Goal: Task Accomplishment & Management: Use online tool/utility

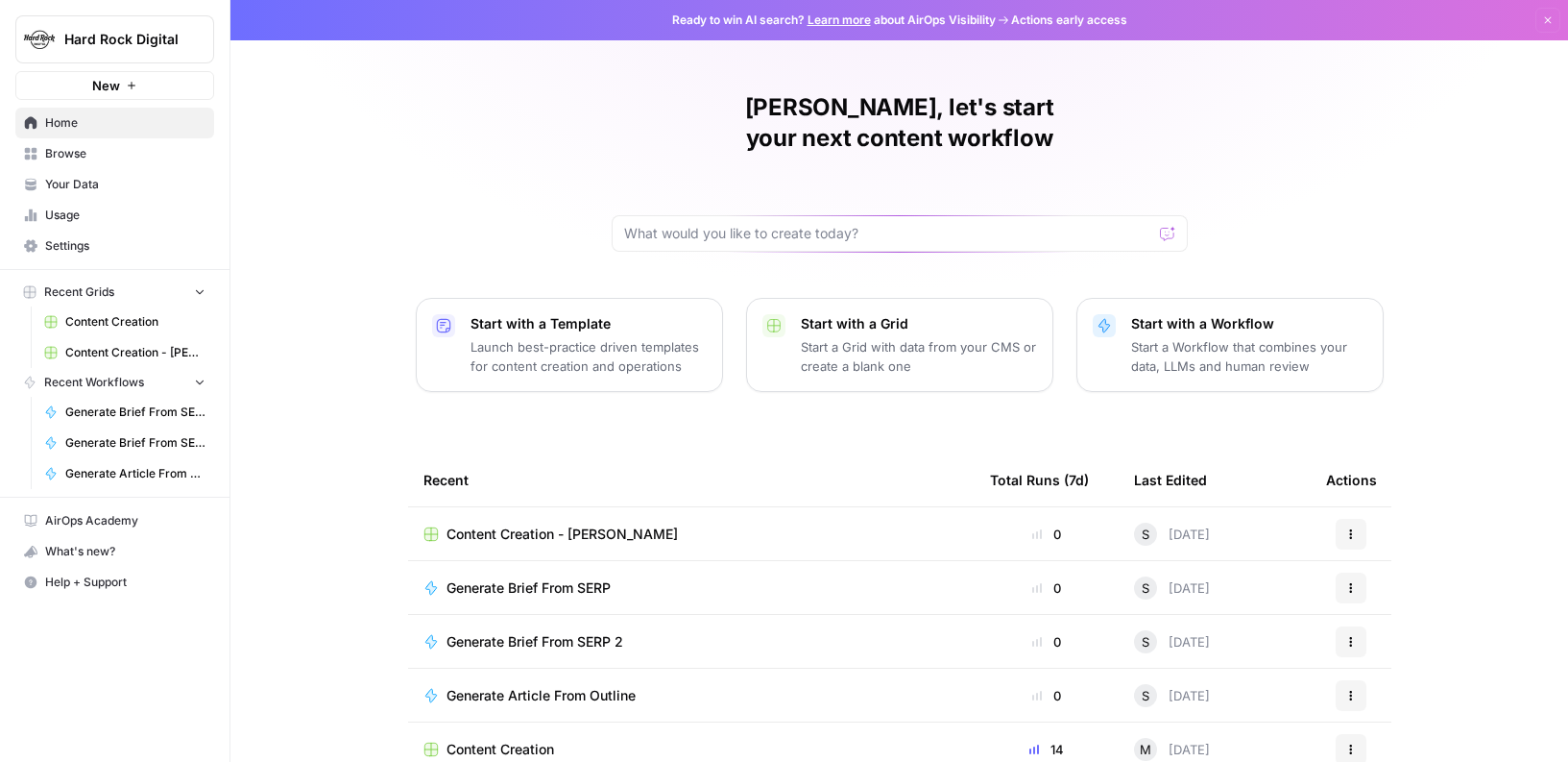
click at [120, 158] on span "Browse" at bounding box center [125, 153] width 160 height 17
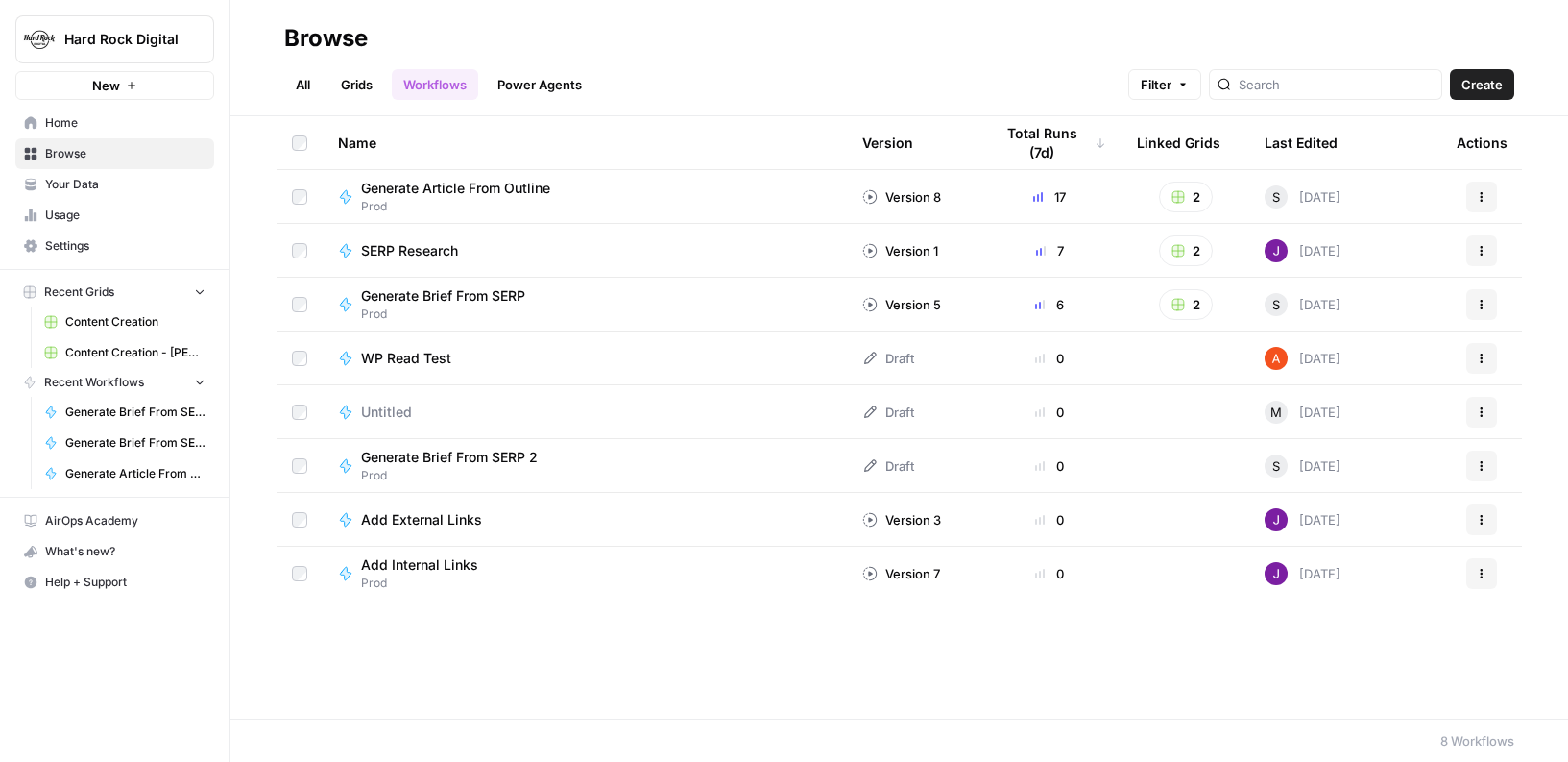
click at [308, 84] on link "All" at bounding box center [302, 84] width 37 height 31
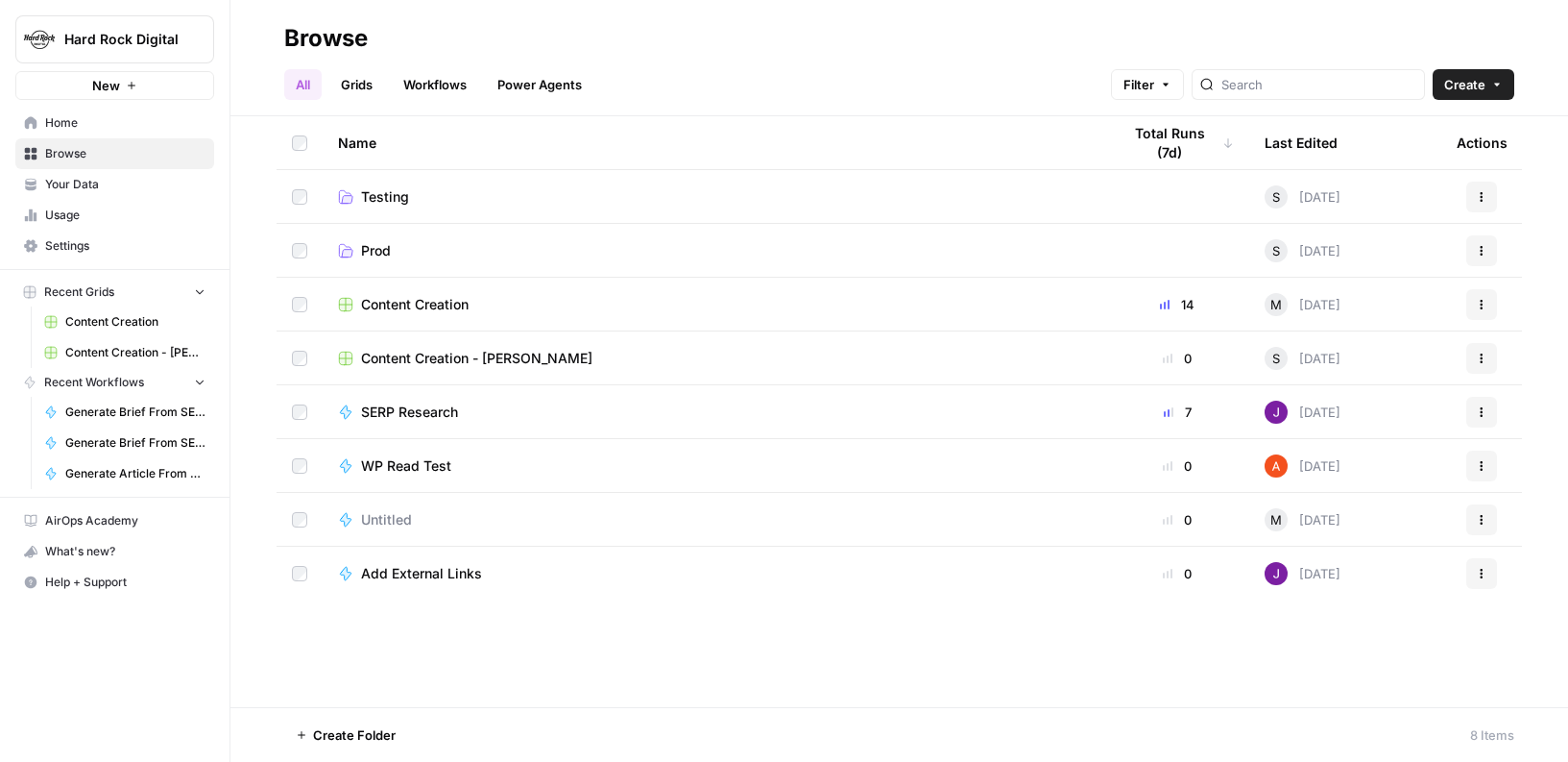
click at [89, 246] on span "Settings" at bounding box center [125, 245] width 160 height 17
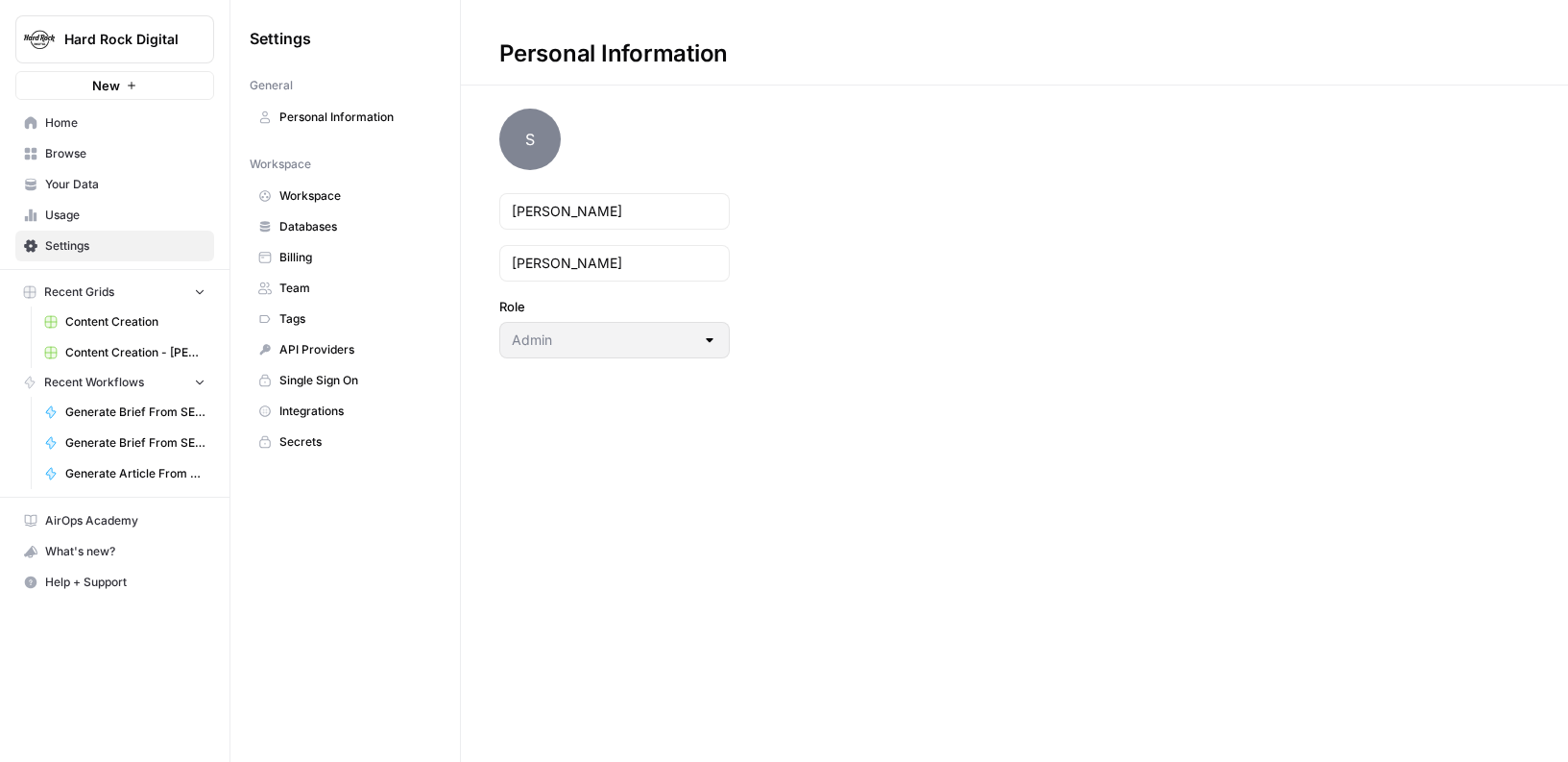
click at [102, 131] on span "Home" at bounding box center [125, 122] width 160 height 17
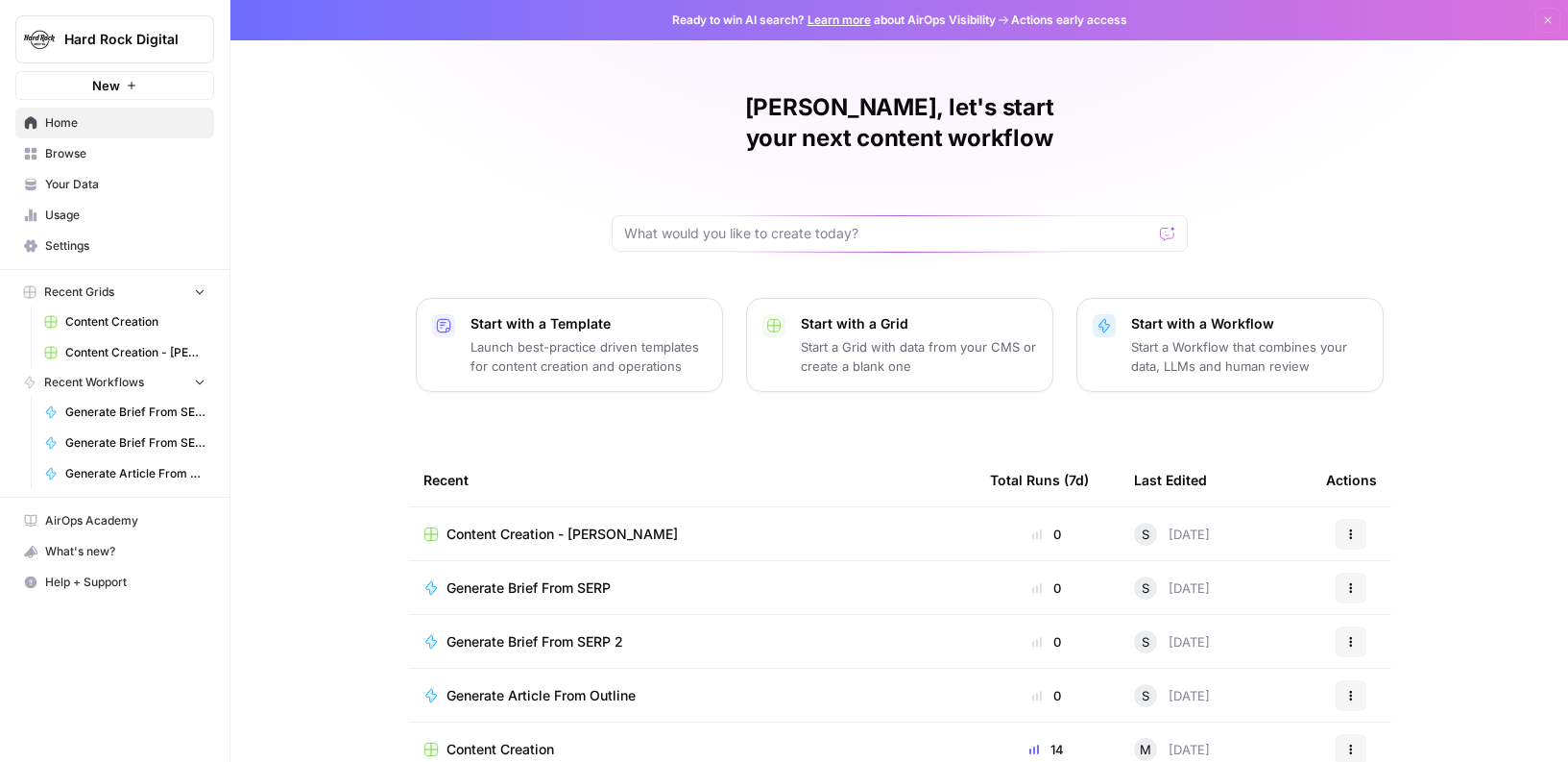
click at [1232, 337] on p "Start a Workflow that combines your data, LLMs and human review" at bounding box center [1249, 356] width 236 height 38
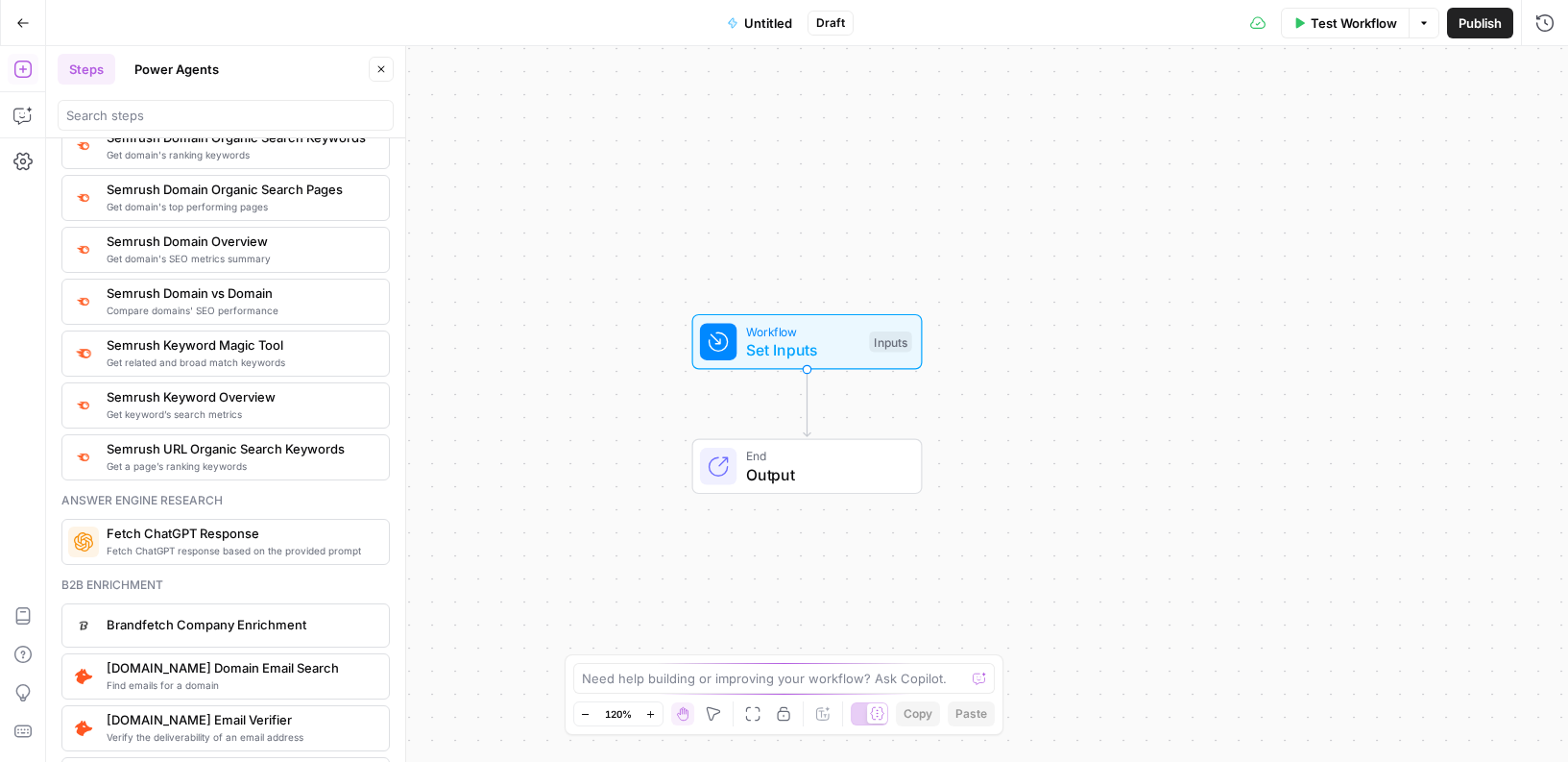
scroll to position [2272, 0]
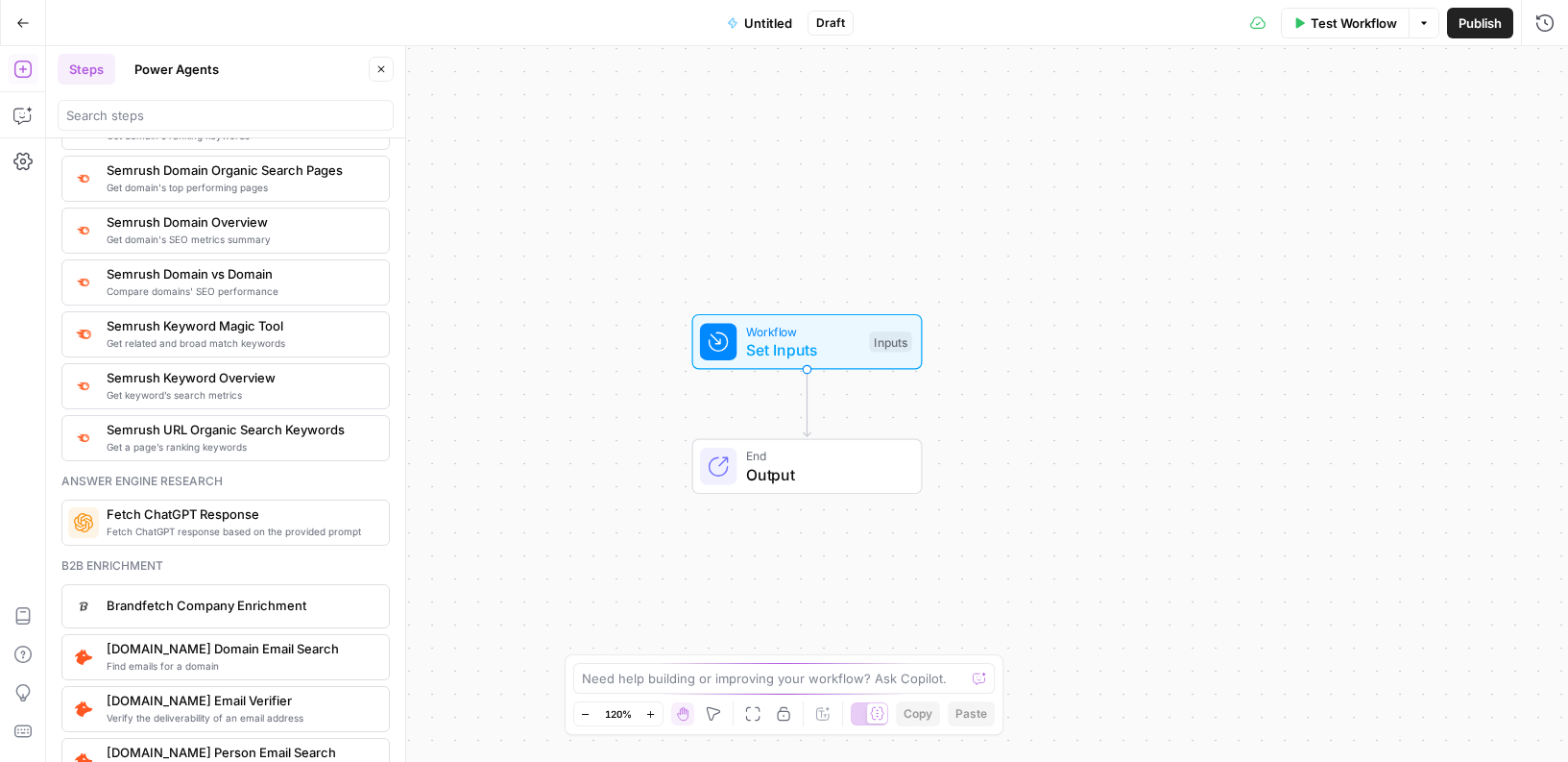
click at [357, 604] on span "Brandfetch Company Enrichment" at bounding box center [240, 604] width 267 height 19
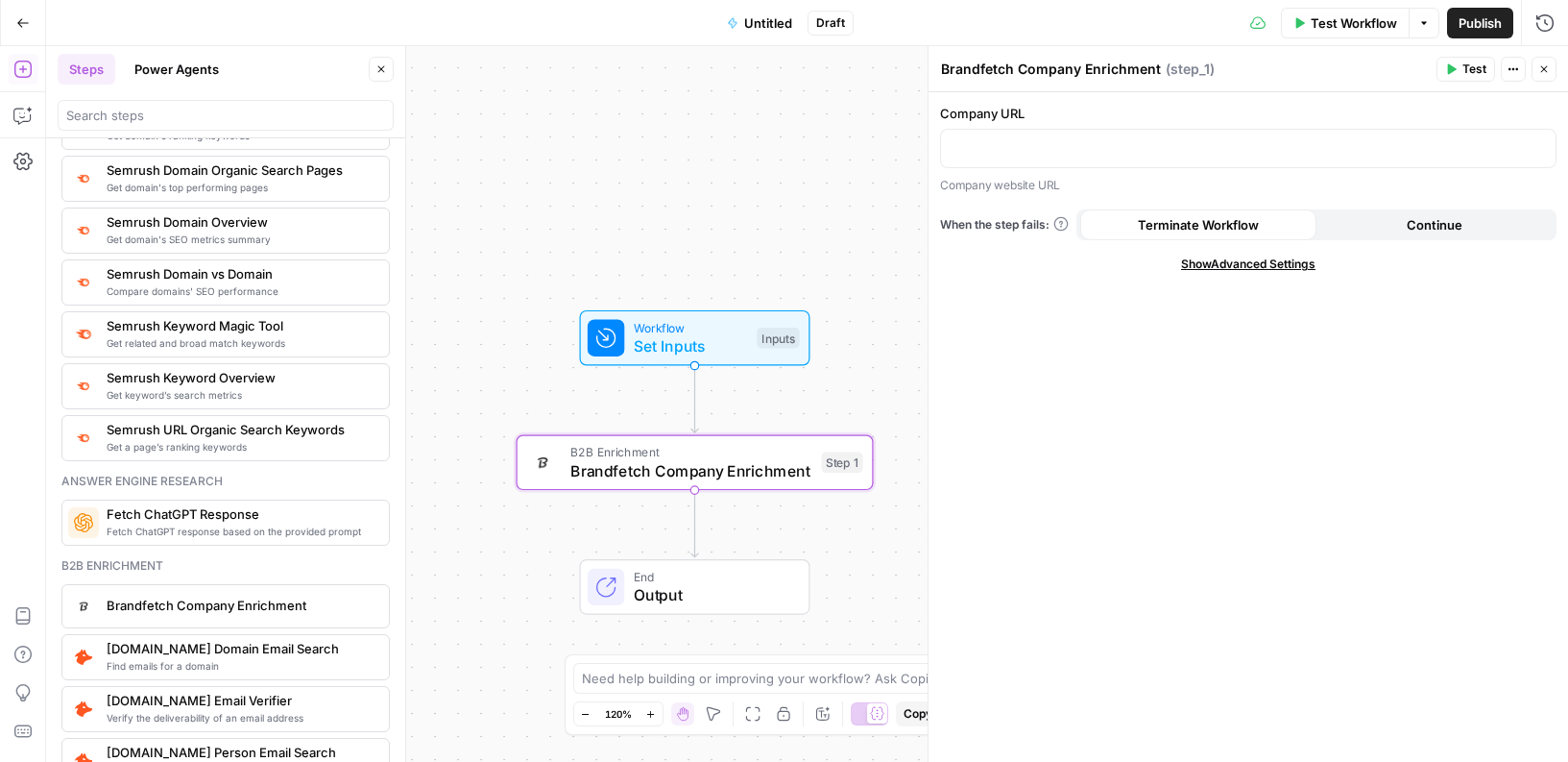
drag, startPoint x: 610, startPoint y: 592, endPoint x: 497, endPoint y: 588, distance: 112.4
click at [497, 588] on div "Workflow Set Inputs Inputs B2B Enrichment Brandfetch Company Enrichment Step 1 …" at bounding box center [807, 403] width 1522 height 715
click at [293, 607] on span "Brandfetch Company Enrichment" at bounding box center [240, 604] width 267 height 19
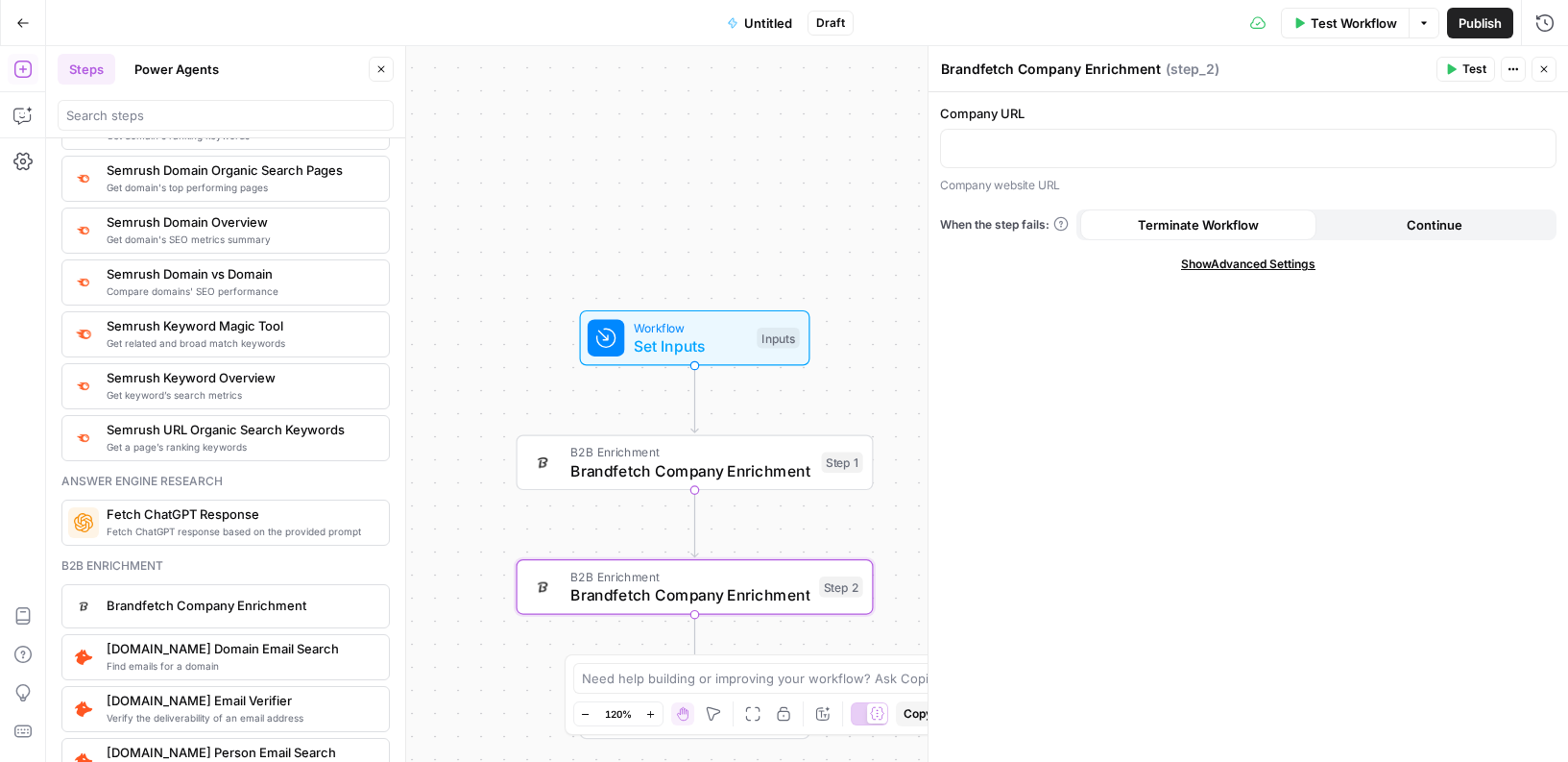
click at [283, 697] on span "[DOMAIN_NAME] Email Verifier" at bounding box center [240, 700] width 267 height 19
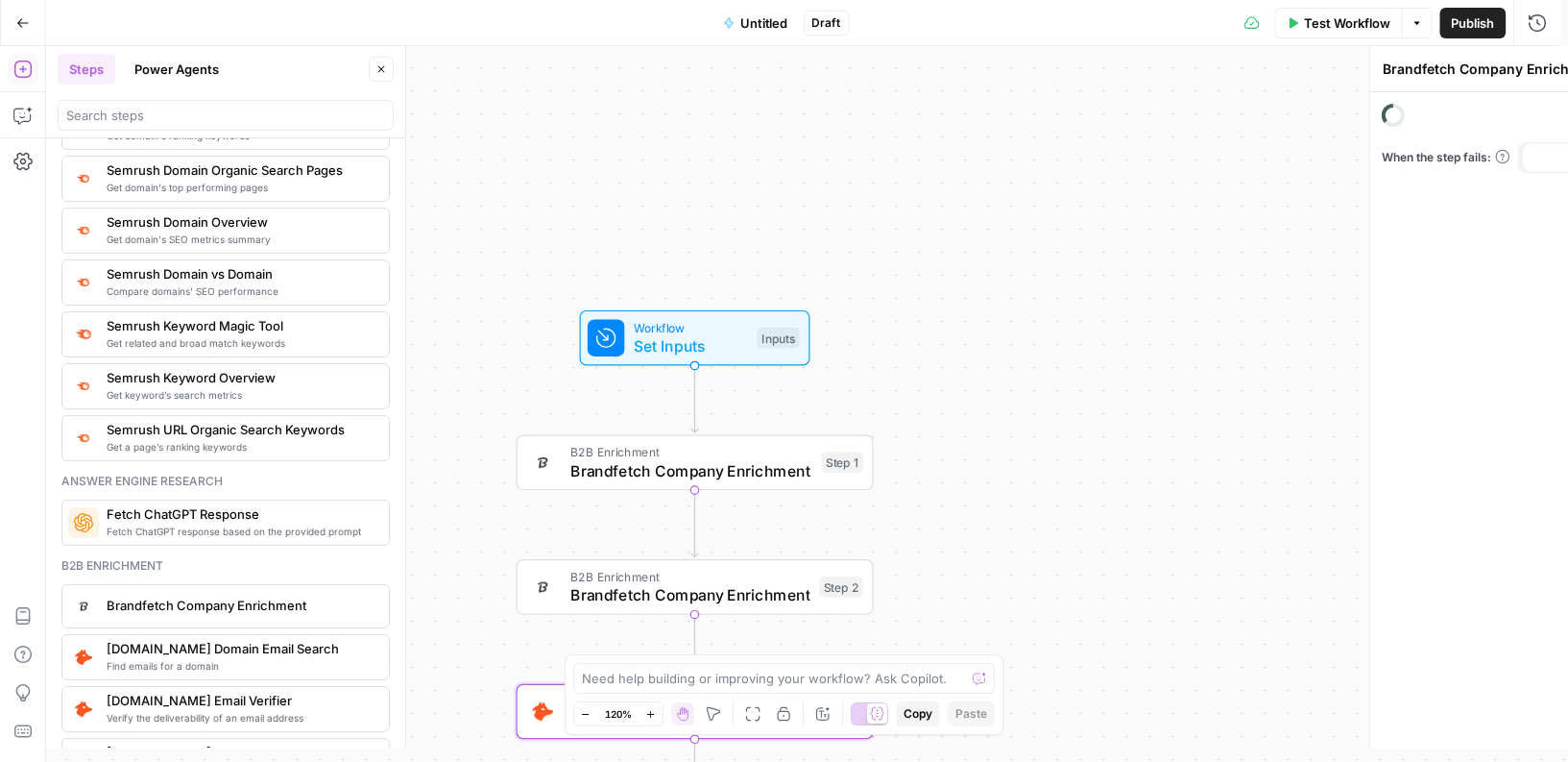
type textarea "[DOMAIN_NAME] Email Verifier"
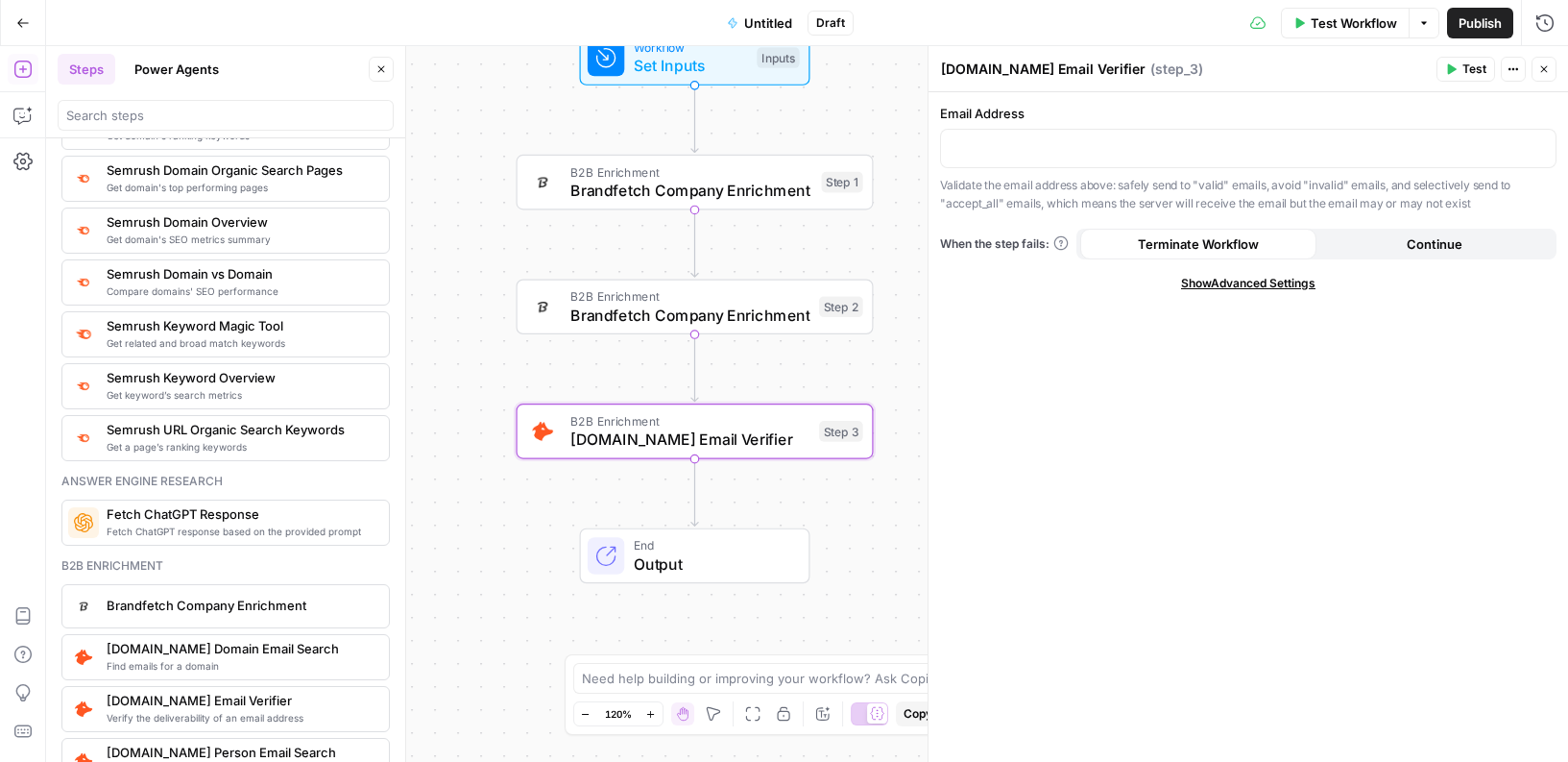
click at [200, 265] on span "Semrush Domain vs Domain" at bounding box center [240, 273] width 267 height 19
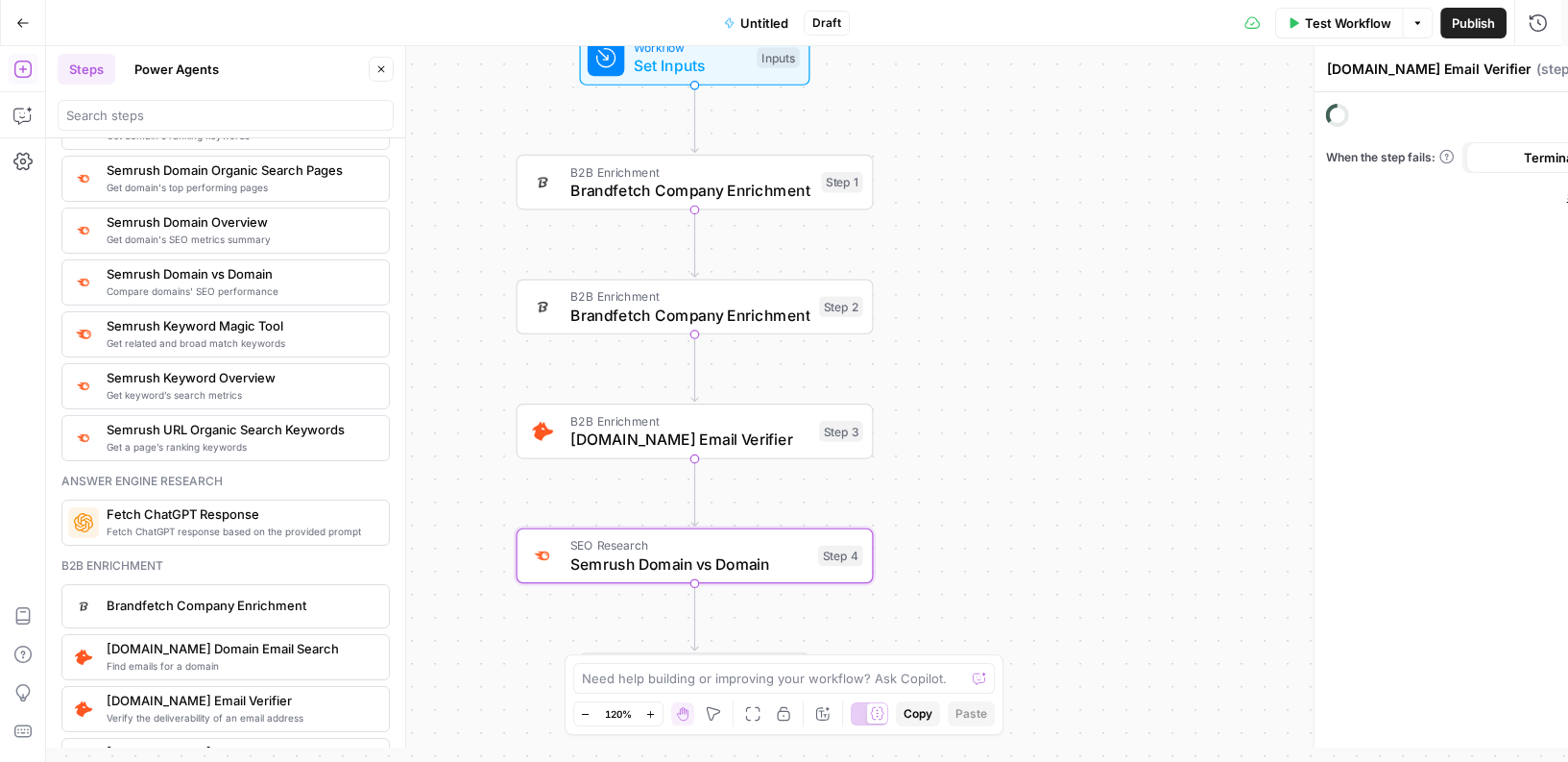
type textarea "Semrush Domain vs Domain"
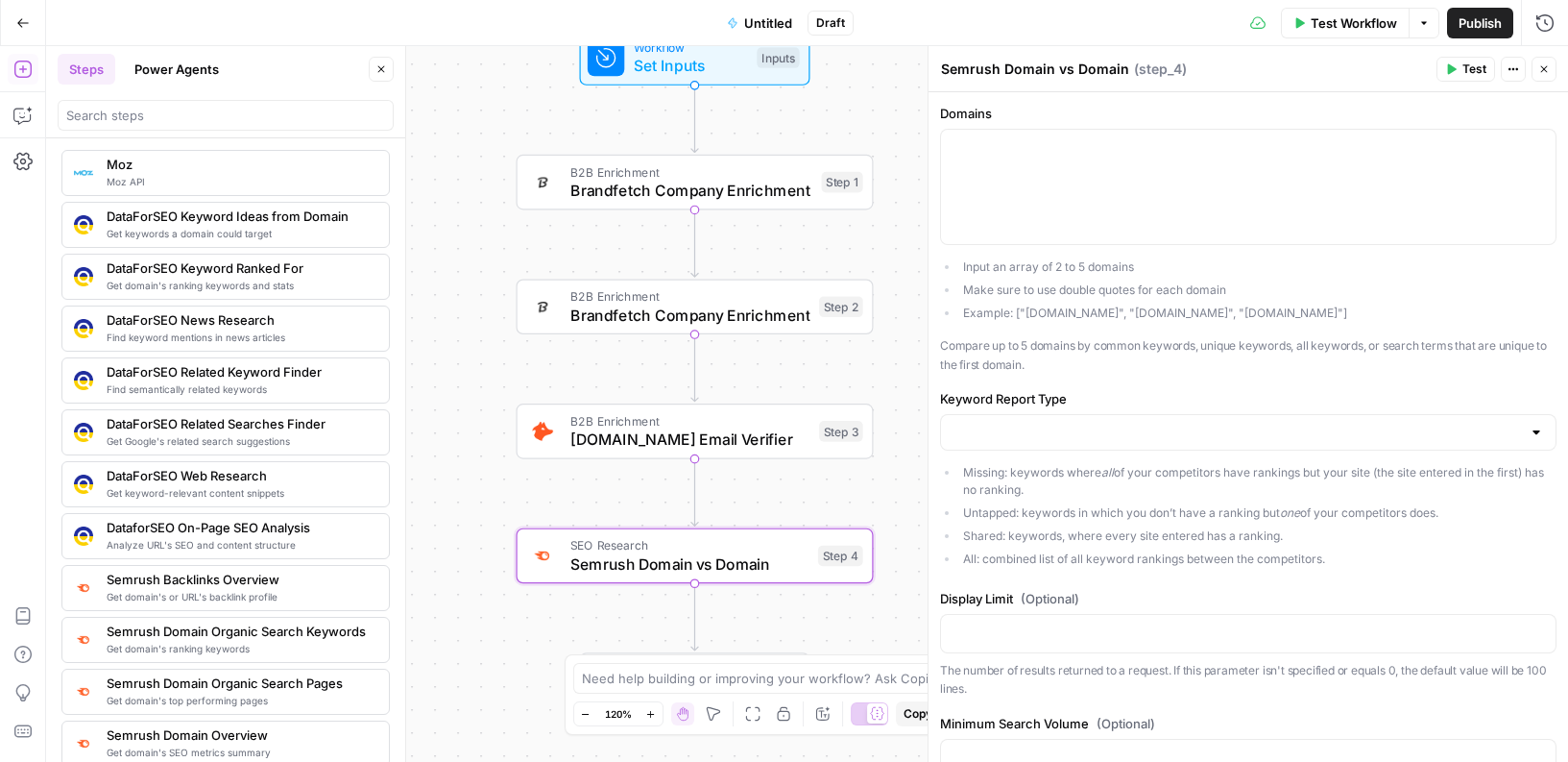
scroll to position [1606, 0]
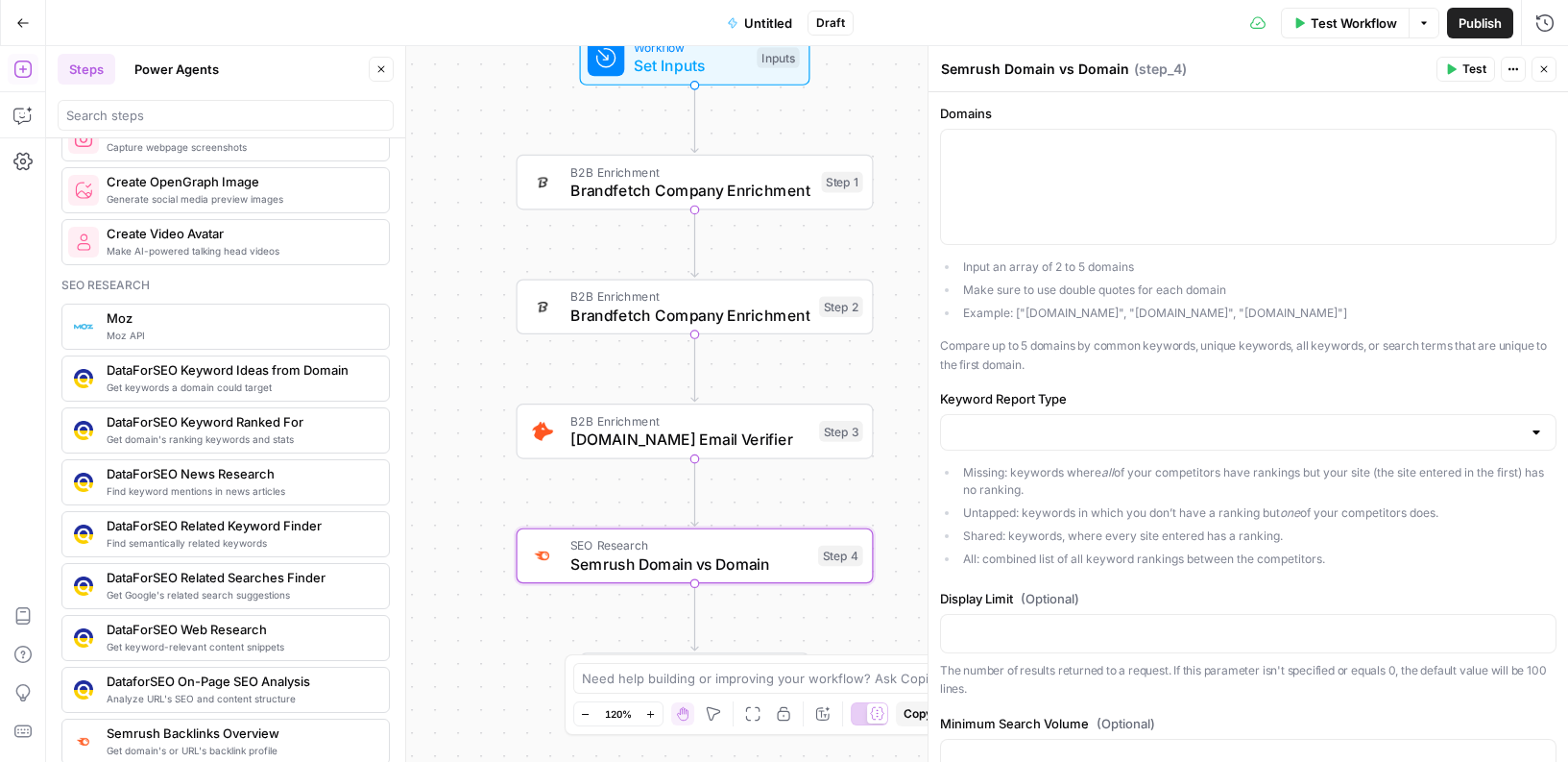
click at [248, 374] on span "DataForSEO Keyword Ideas from Domain" at bounding box center [240, 369] width 267 height 19
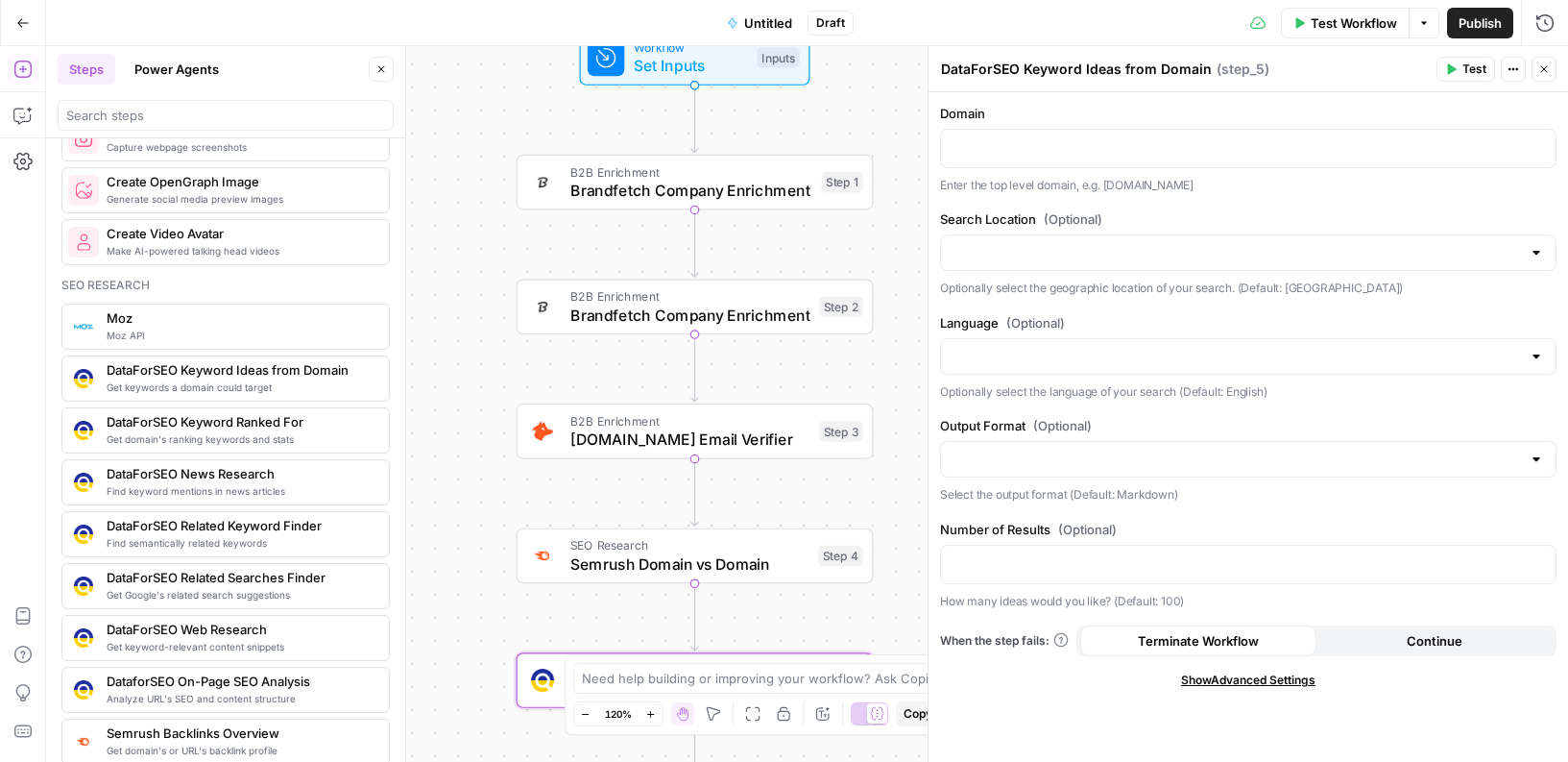
click at [1547, 70] on icon "button" at bounding box center [1545, 69] width 12 height 12
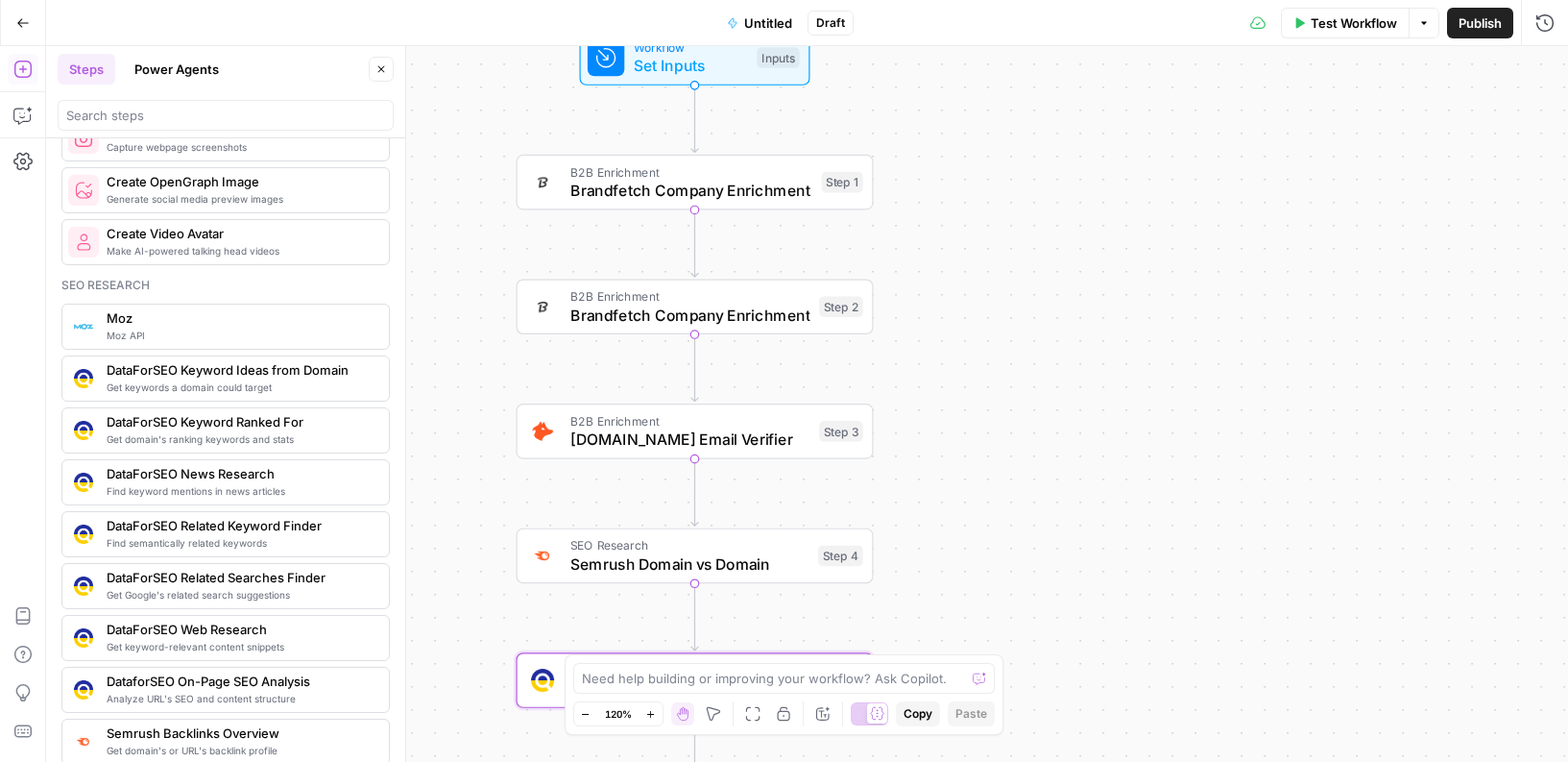
click at [1120, 558] on div "Workflow Set Inputs Inputs B2B Enrichment Brandfetch Company Enrichment Step 1 …" at bounding box center [807, 403] width 1522 height 715
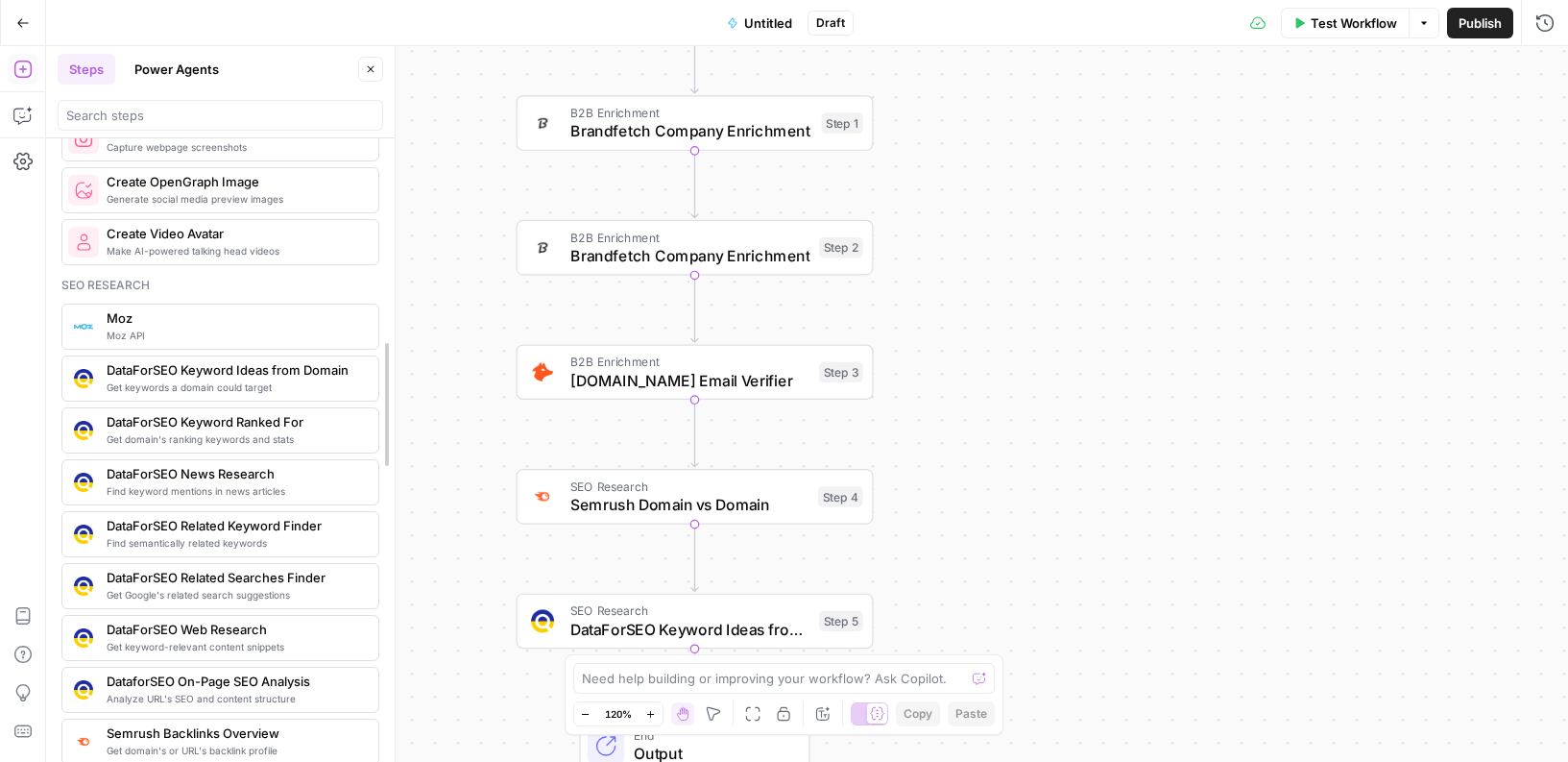
drag, startPoint x: 396, startPoint y: 427, endPoint x: 385, endPoint y: 301, distance: 127.2
click at [171, 63] on button "Power Agents" at bounding box center [177, 69] width 108 height 31
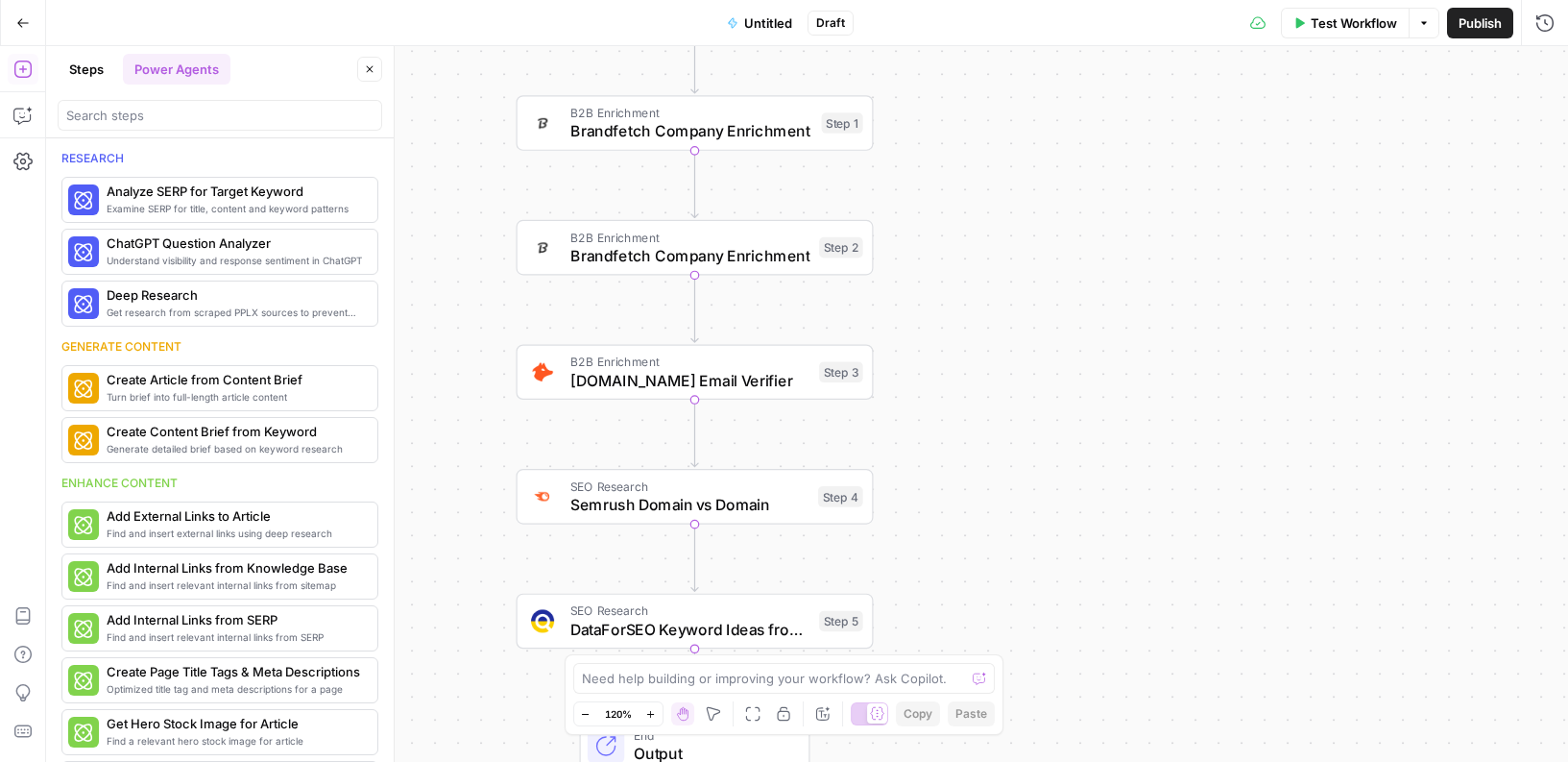
click at [179, 70] on button "Power Agents" at bounding box center [177, 69] width 108 height 31
click at [234, 208] on span "Examine SERP for title, content and keyword patterns" at bounding box center [192, 208] width 170 height 15
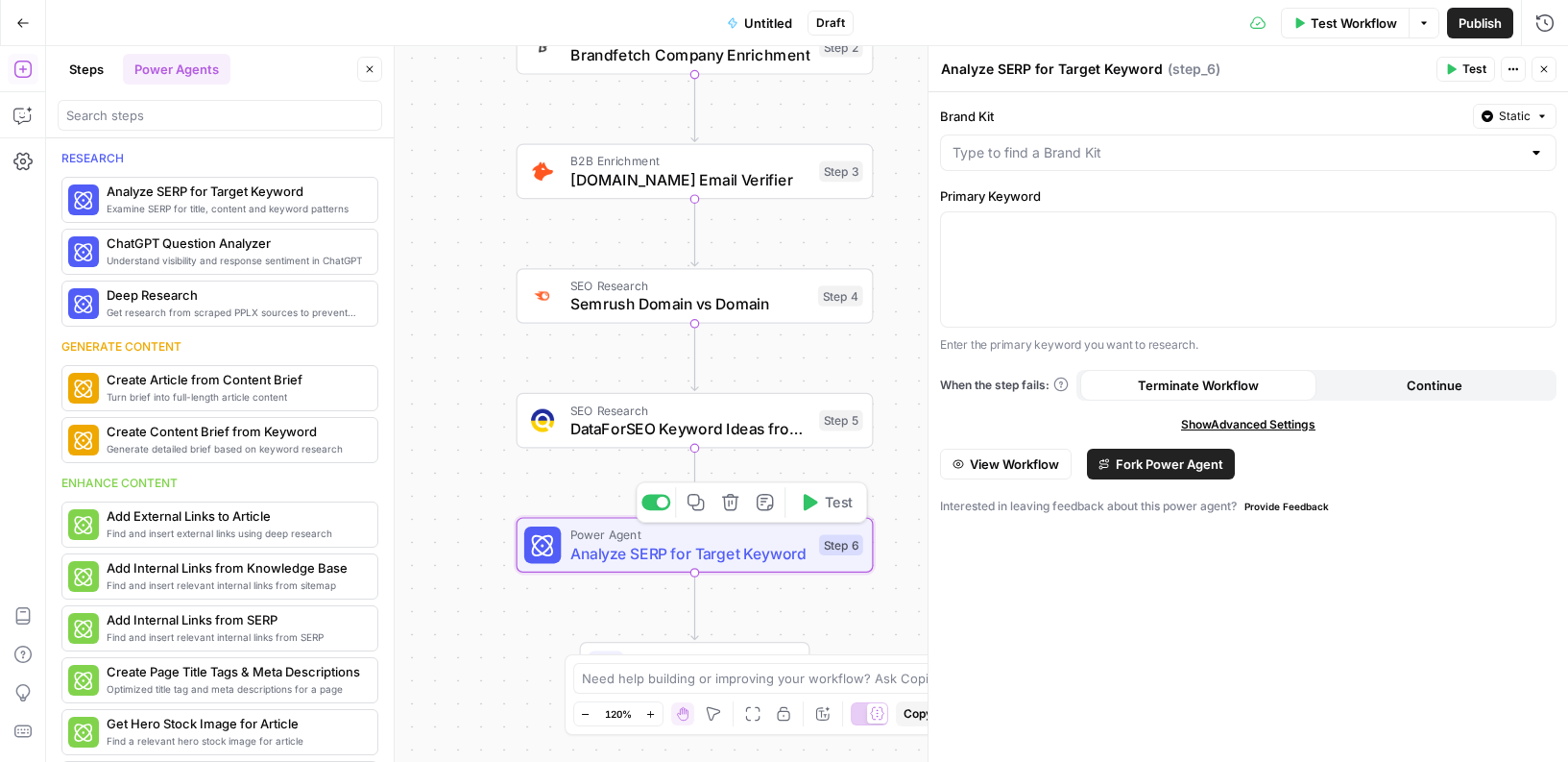
click at [783, 558] on span "Analyze SERP for Target Keyword" at bounding box center [690, 553] width 240 height 23
click at [698, 550] on span "Analyze SERP for Target Keyword" at bounding box center [690, 553] width 240 height 23
click at [698, 549] on span "Analyze SERP for Target Keyword" at bounding box center [690, 553] width 240 height 23
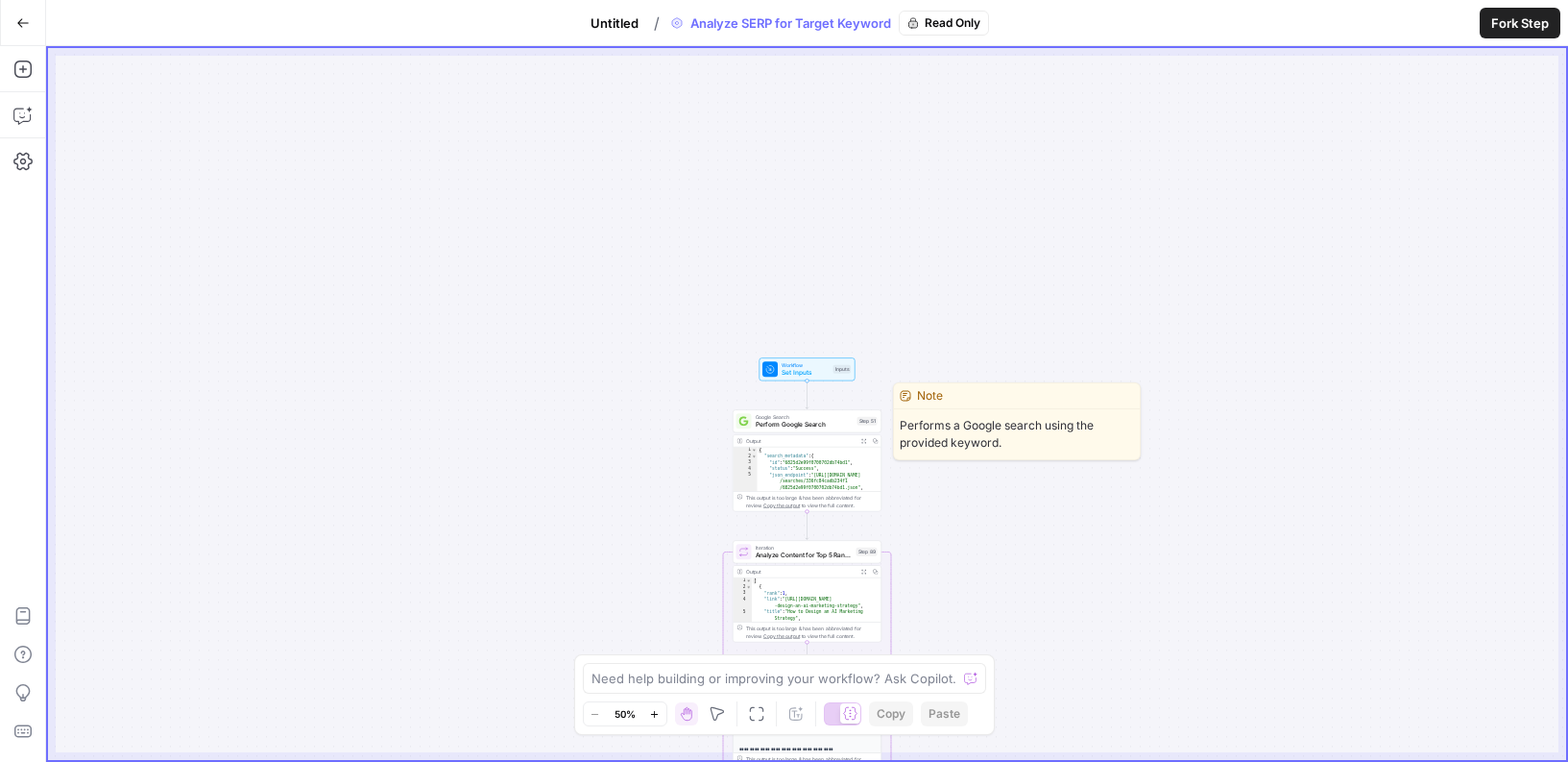
click at [845, 416] on span "Google Search" at bounding box center [805, 417] width 98 height 8
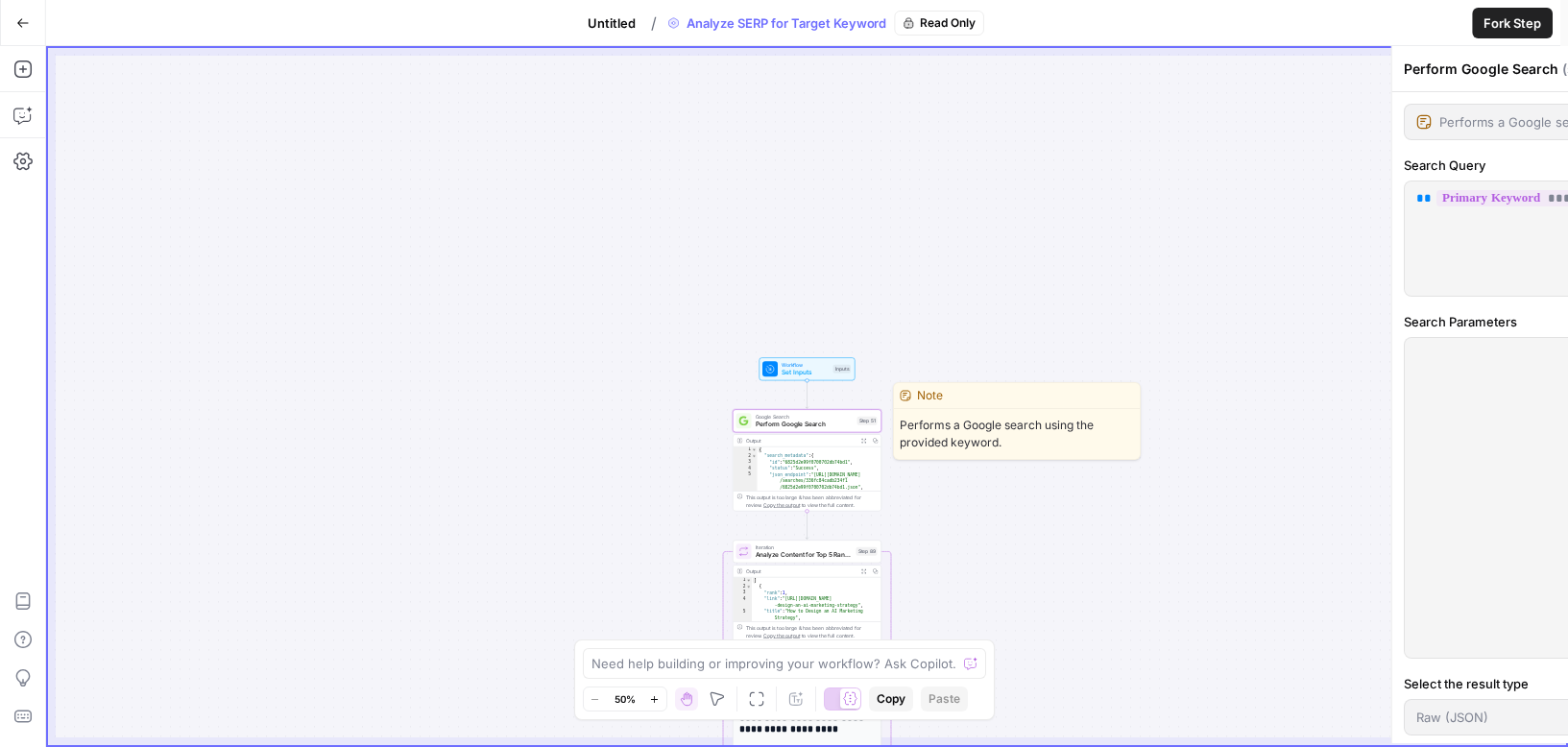
click at [845, 416] on span "Google Search" at bounding box center [805, 417] width 98 height 8
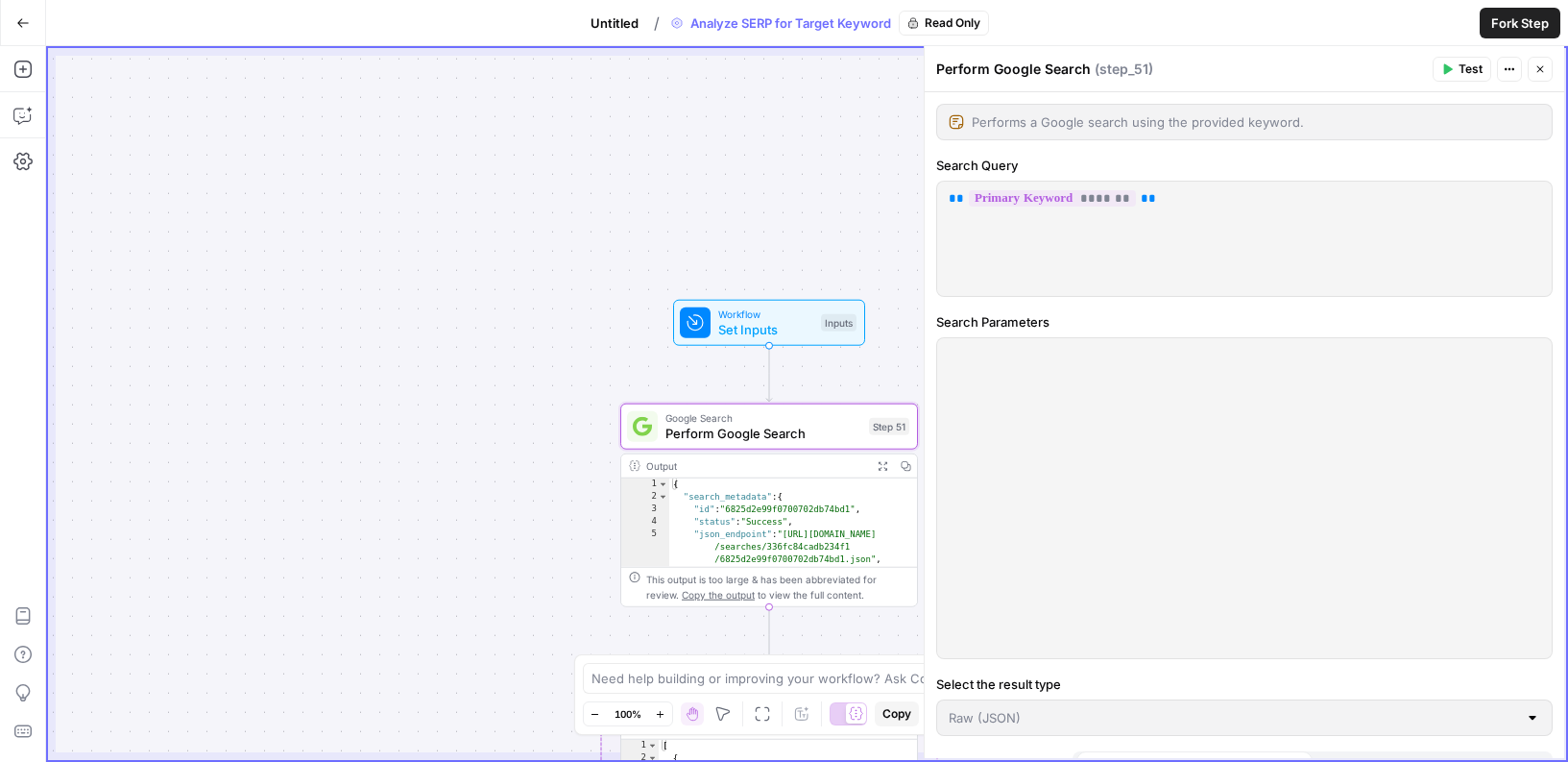
click at [1501, 20] on span "Fork Step" at bounding box center [1520, 22] width 58 height 19
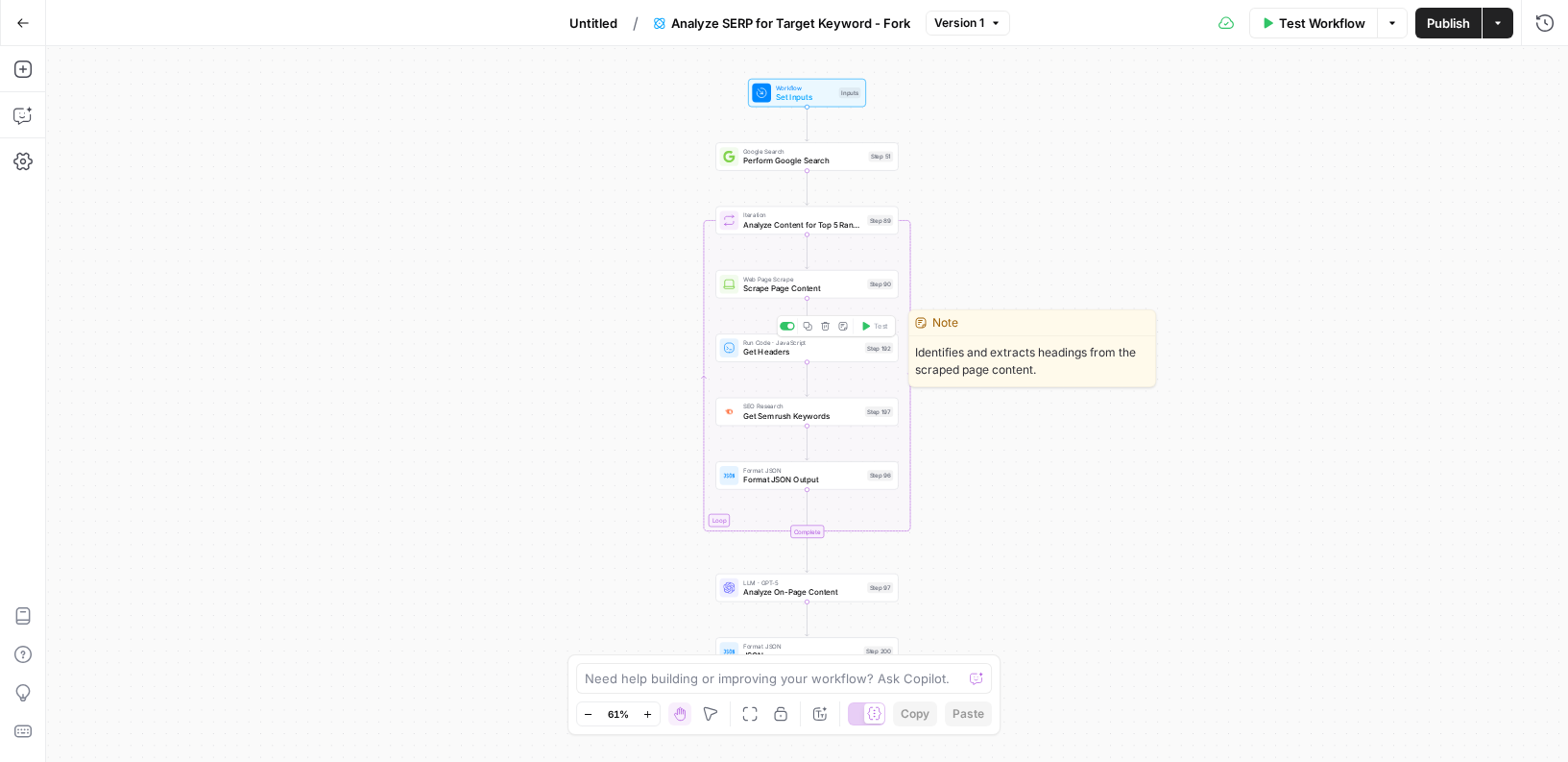
click at [852, 349] on span "Get Headers" at bounding box center [801, 352] width 117 height 12
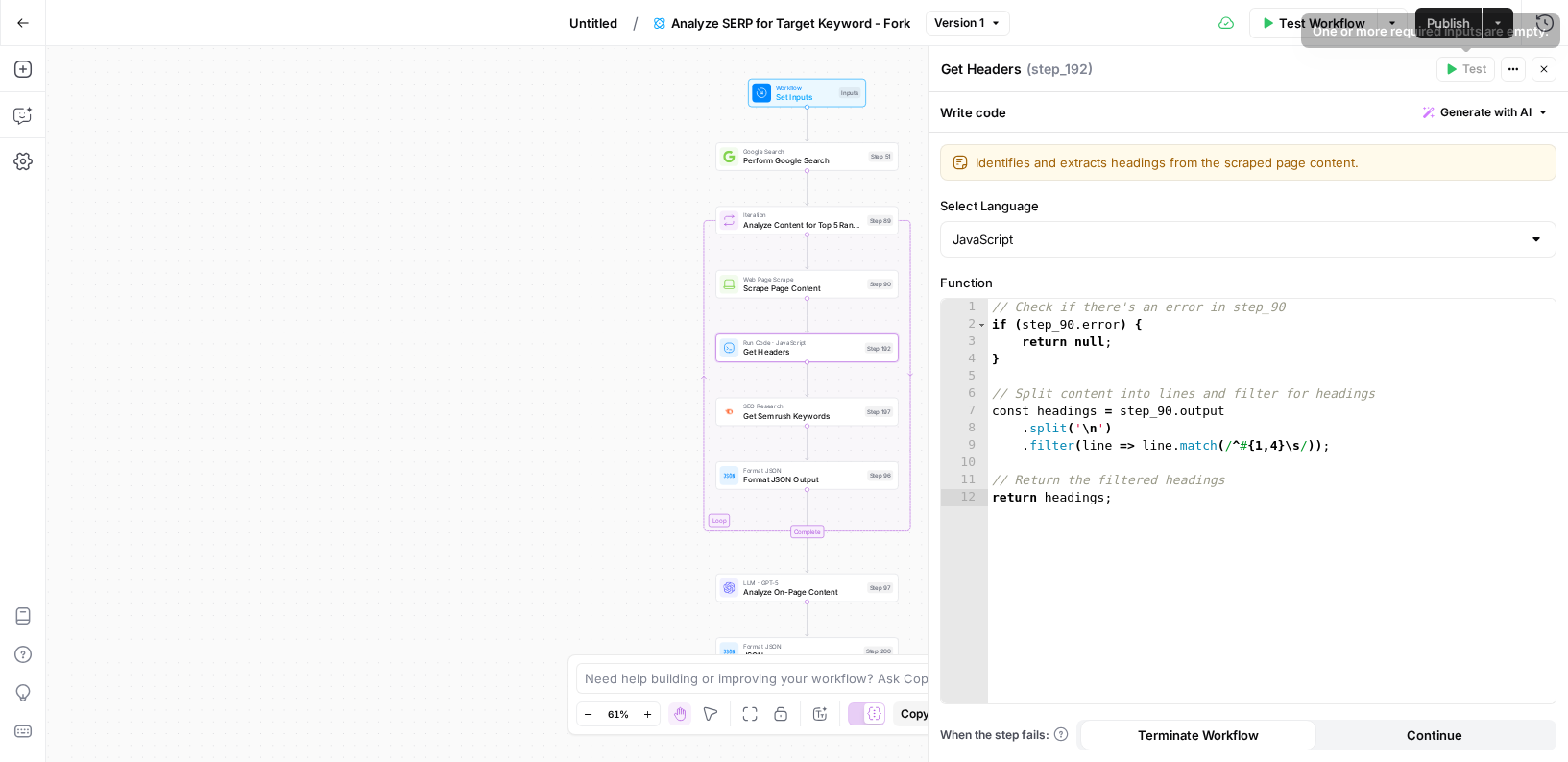
click at [1512, 68] on icon "button" at bounding box center [1514, 69] width 12 height 12
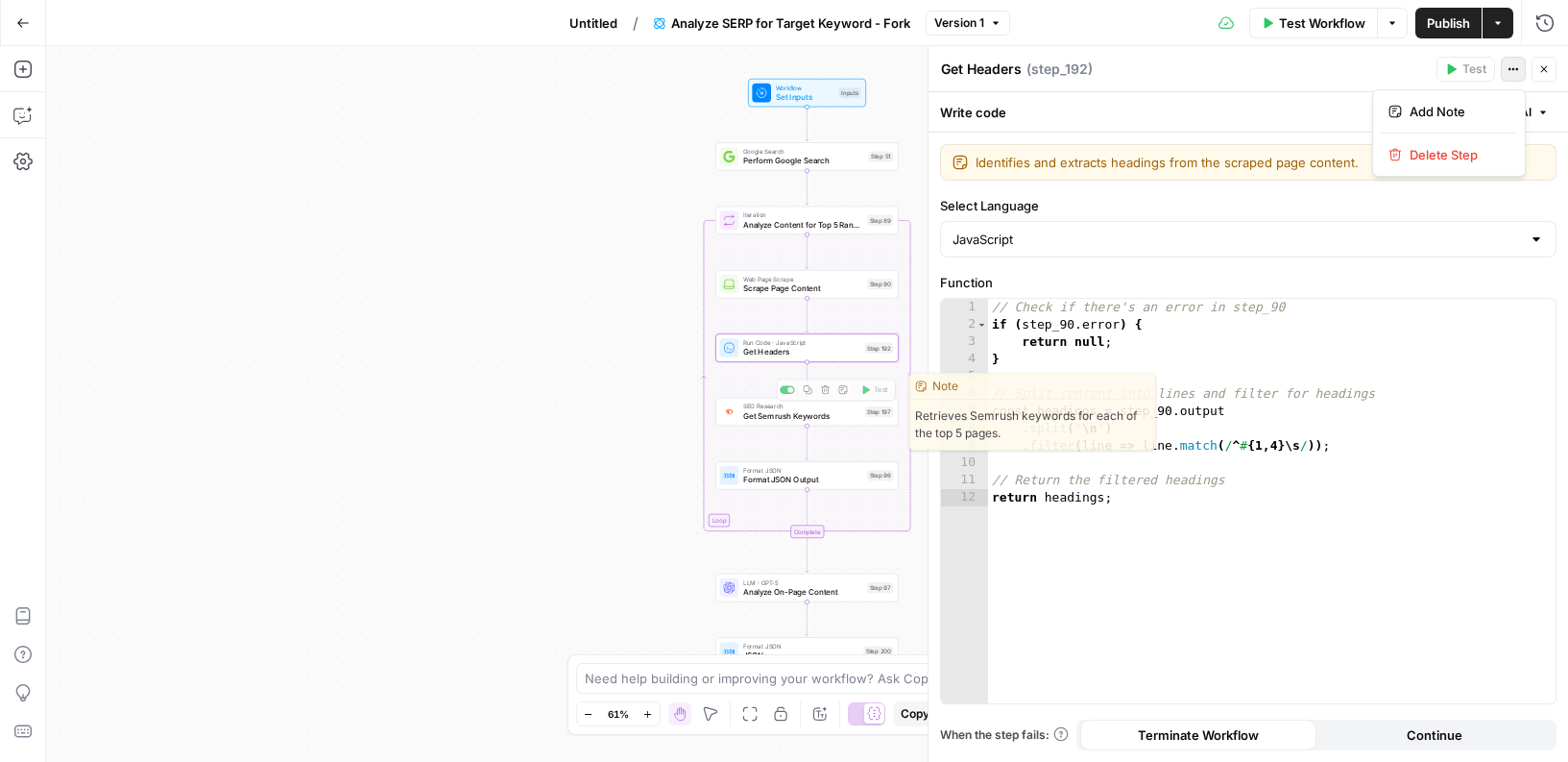
click at [614, 423] on div "Workflow Set Inputs Inputs Google Search Perform Google Search Step 51 Loop Ite…" at bounding box center [807, 403] width 1522 height 715
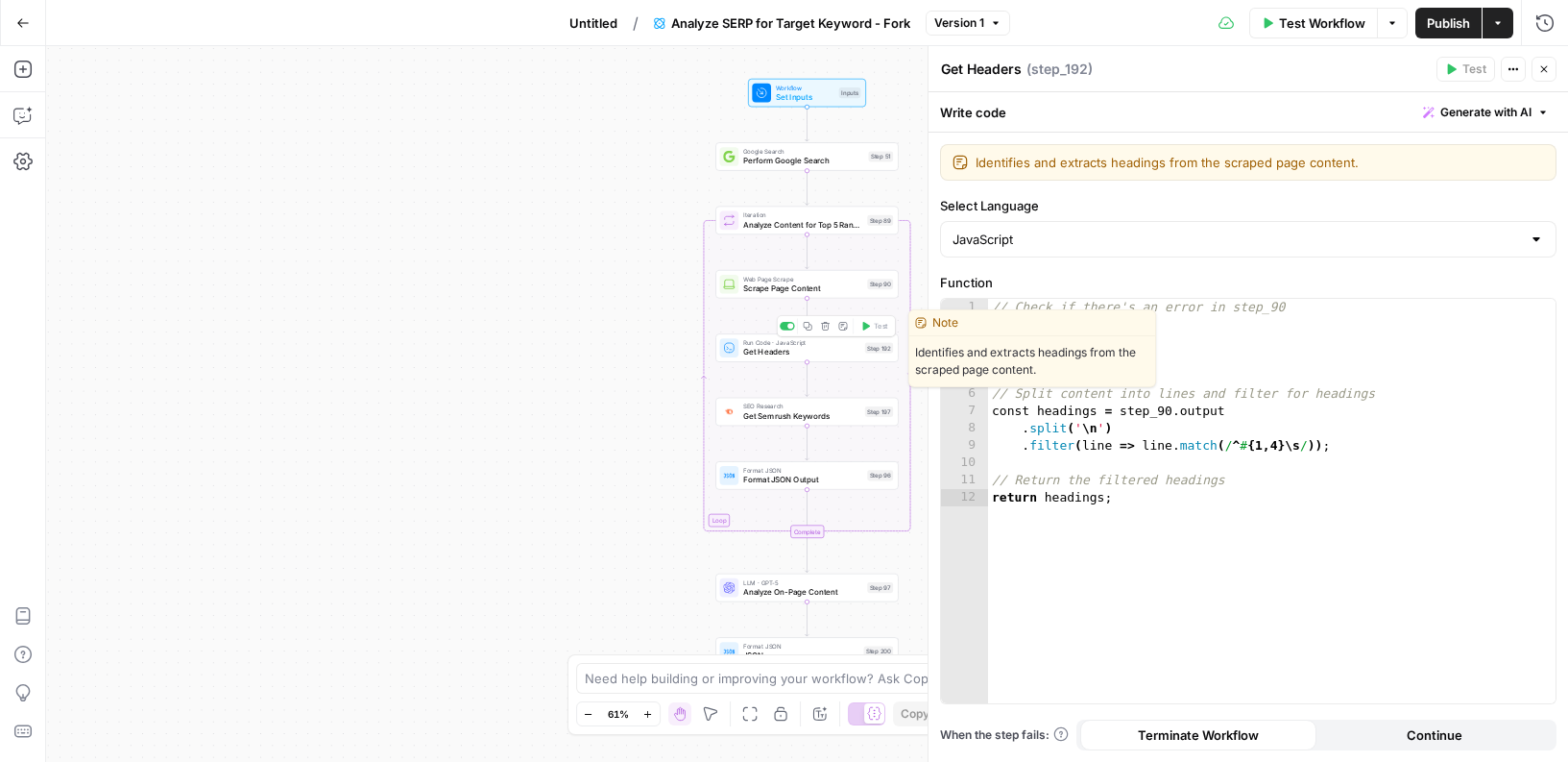
click at [776, 355] on span "Get Headers" at bounding box center [801, 352] width 117 height 12
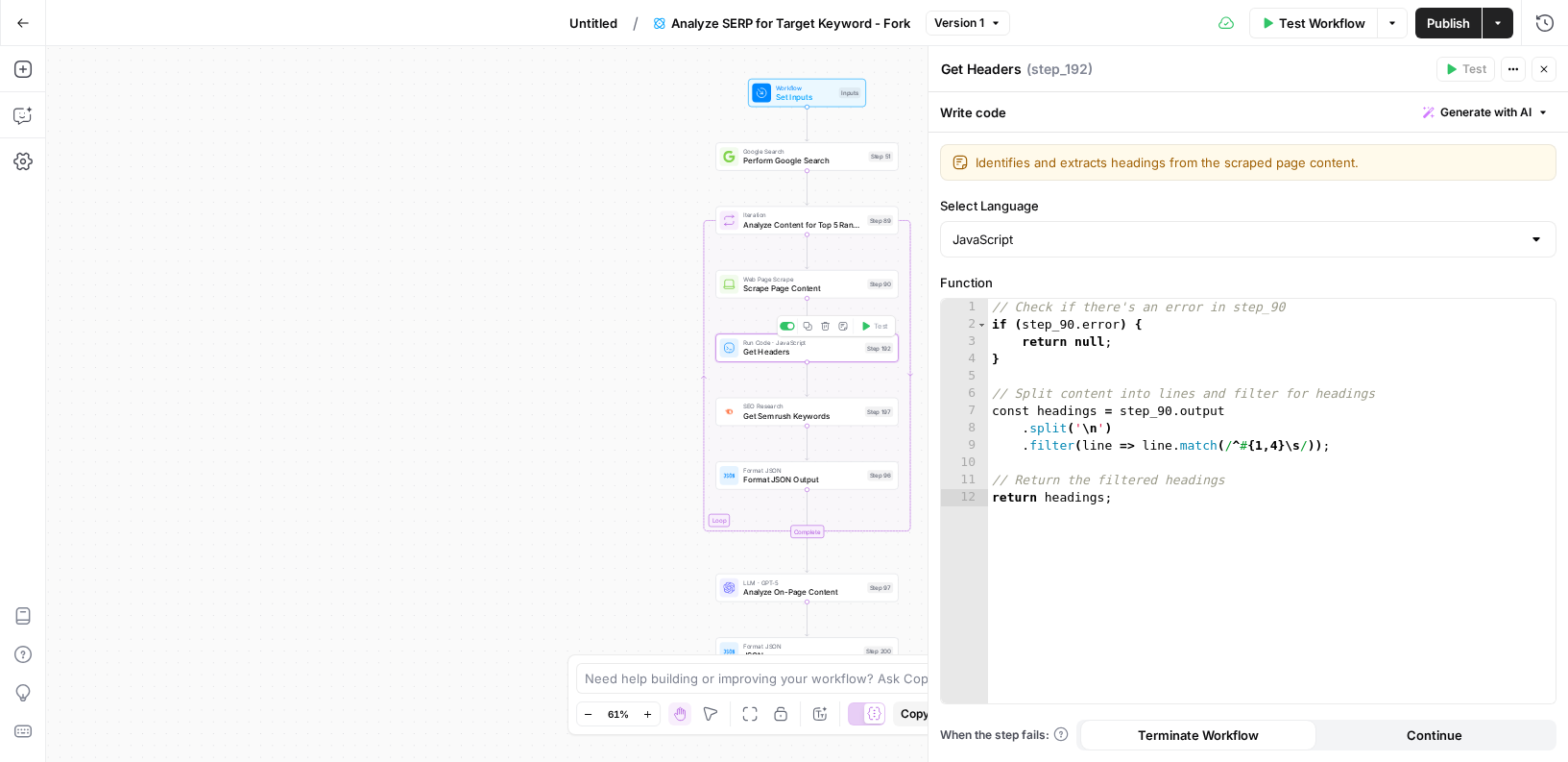
click at [294, 278] on div "Workflow Set Inputs Inputs Google Search Perform Google Search Step 51 Loop Ite…" at bounding box center [807, 403] width 1522 height 715
click at [854, 189] on div "Workflow Set Inputs Inputs Google Search Perform Google Search Step 51 Loop Ite…" at bounding box center [807, 403] width 1522 height 715
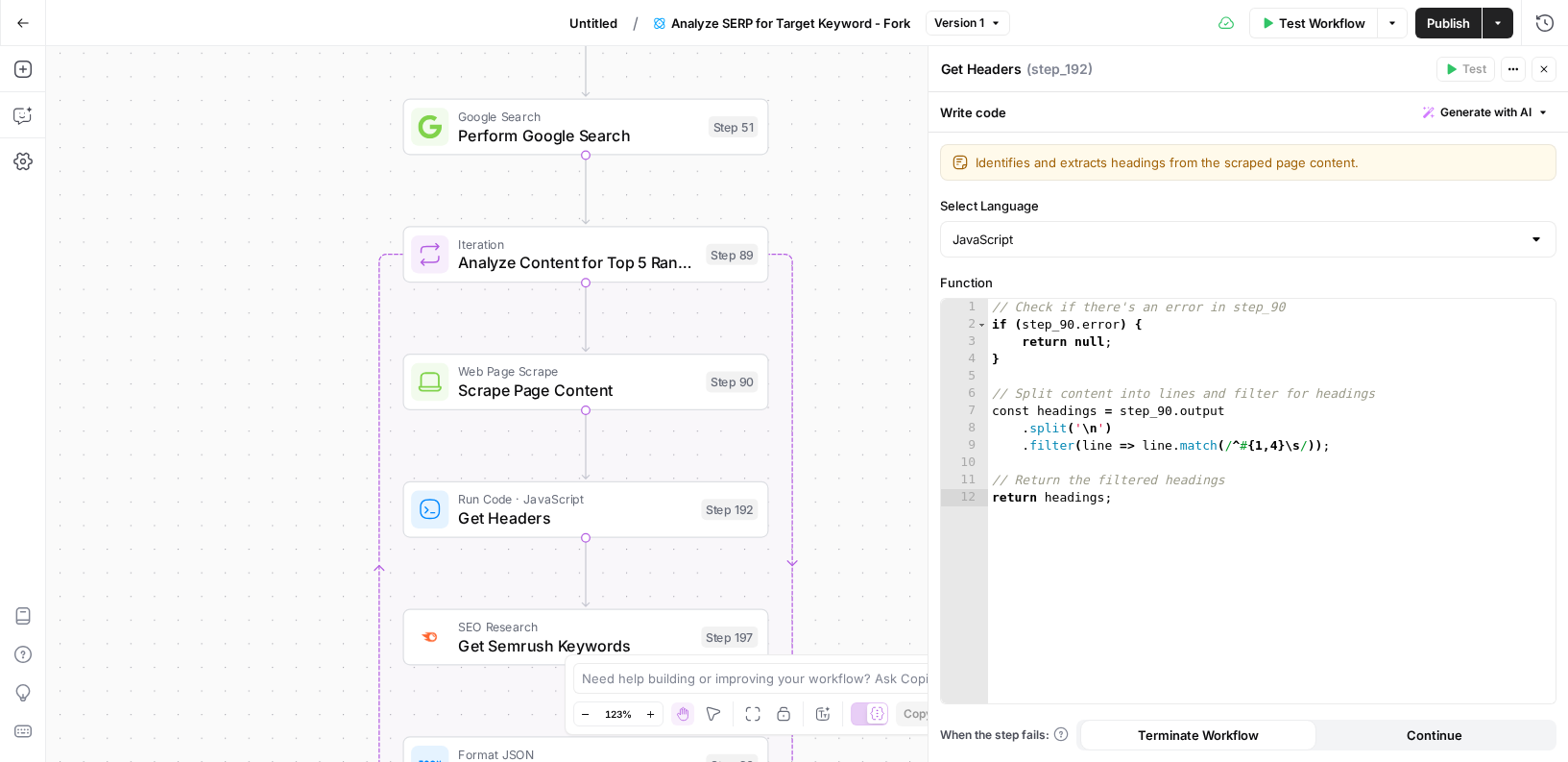
drag, startPoint x: 836, startPoint y: 197, endPoint x: 660, endPoint y: 200, distance: 176.7
click at [660, 200] on div "Workflow Set Inputs Inputs Google Search Perform Google Search Step 51 Loop Ite…" at bounding box center [807, 403] width 1522 height 715
click at [718, 127] on div "Step 51" at bounding box center [734, 126] width 50 height 21
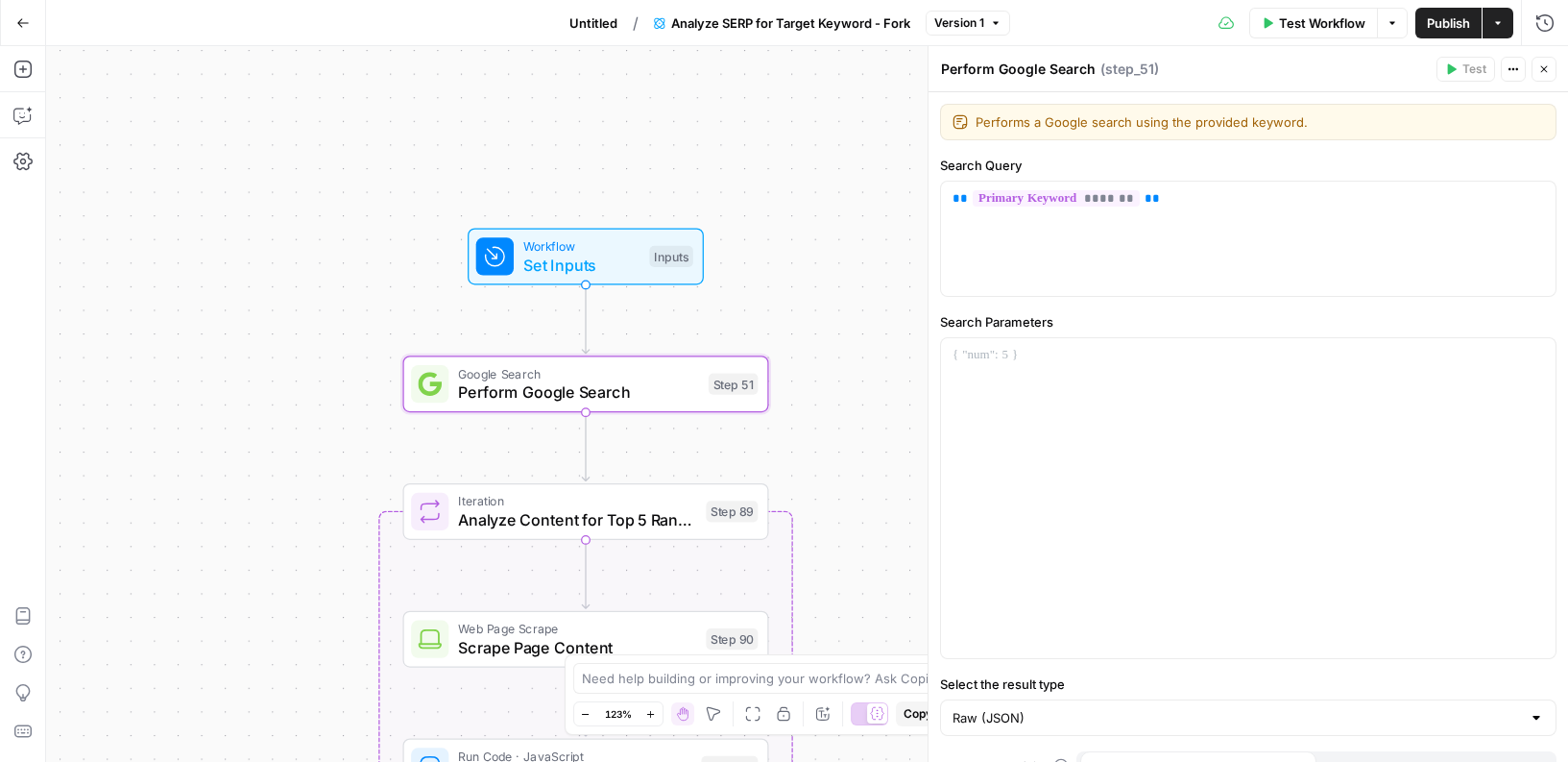
click at [1549, 59] on button "Close" at bounding box center [1544, 69] width 25 height 25
